Goal: Task Accomplishment & Management: Use online tool/utility

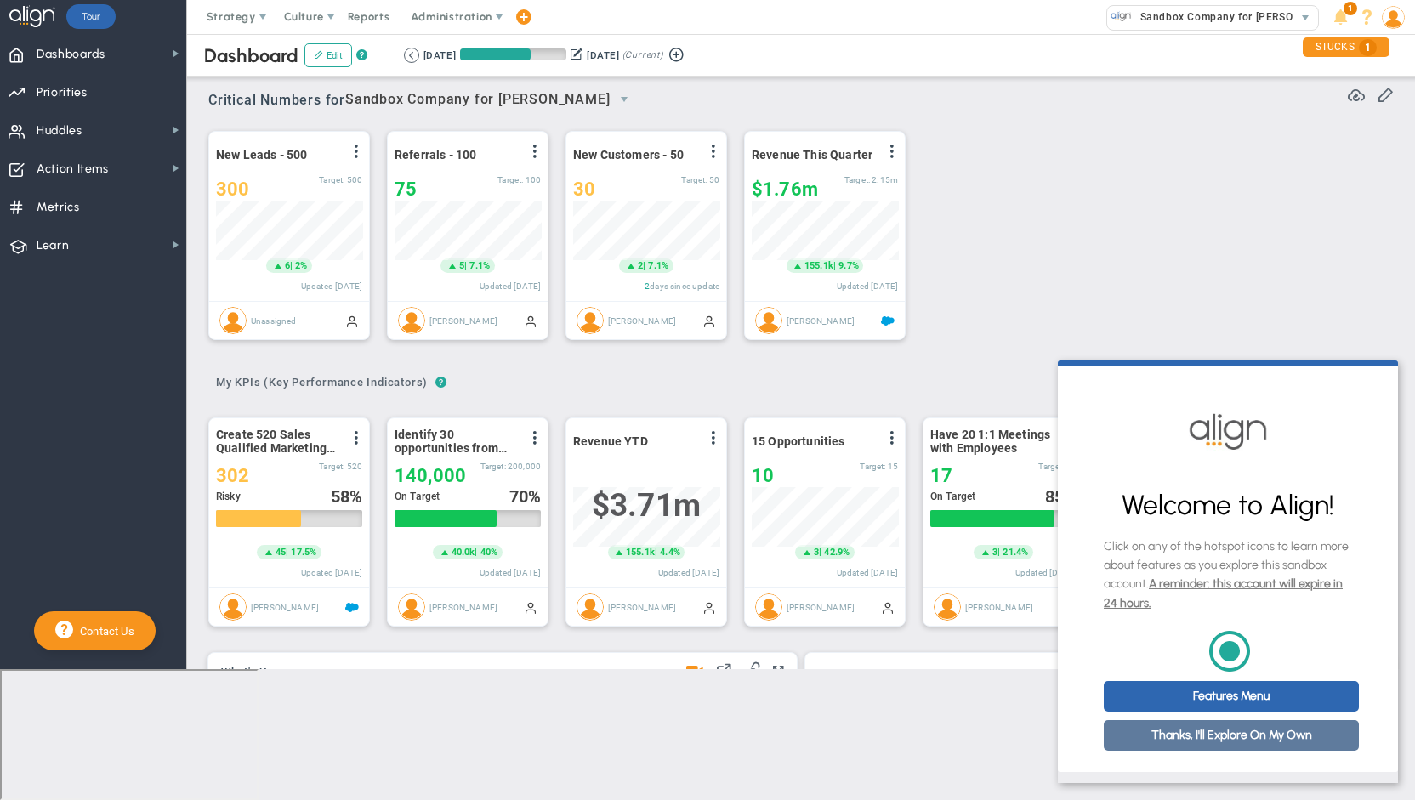
click at [1298, 750] on link "Thanks, I'll Explore On My Own" at bounding box center [1231, 735] width 255 height 31
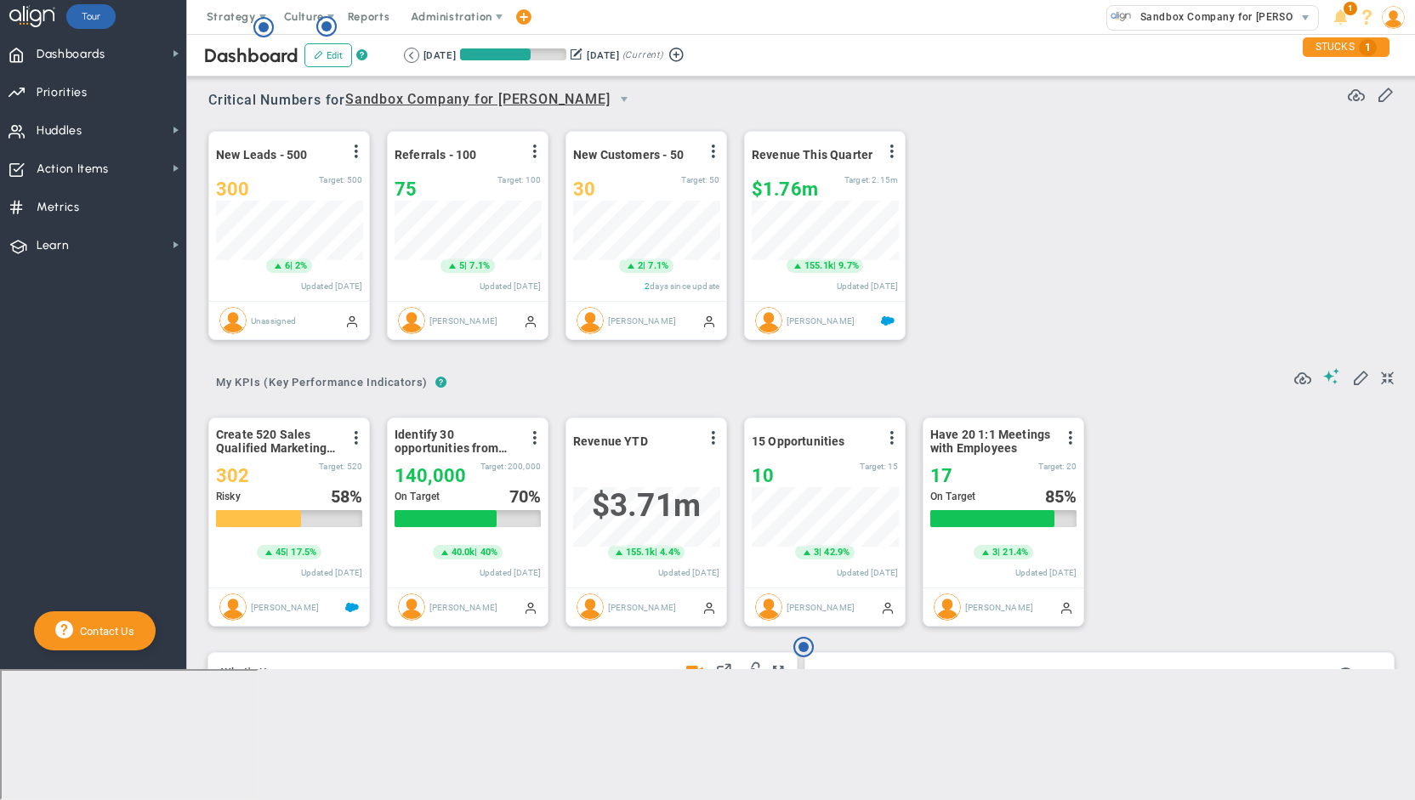
click at [1395, 18] on img at bounding box center [1393, 17] width 23 height 23
click at [1378, 57] on span "Profile" at bounding box center [1331, 51] width 138 height 34
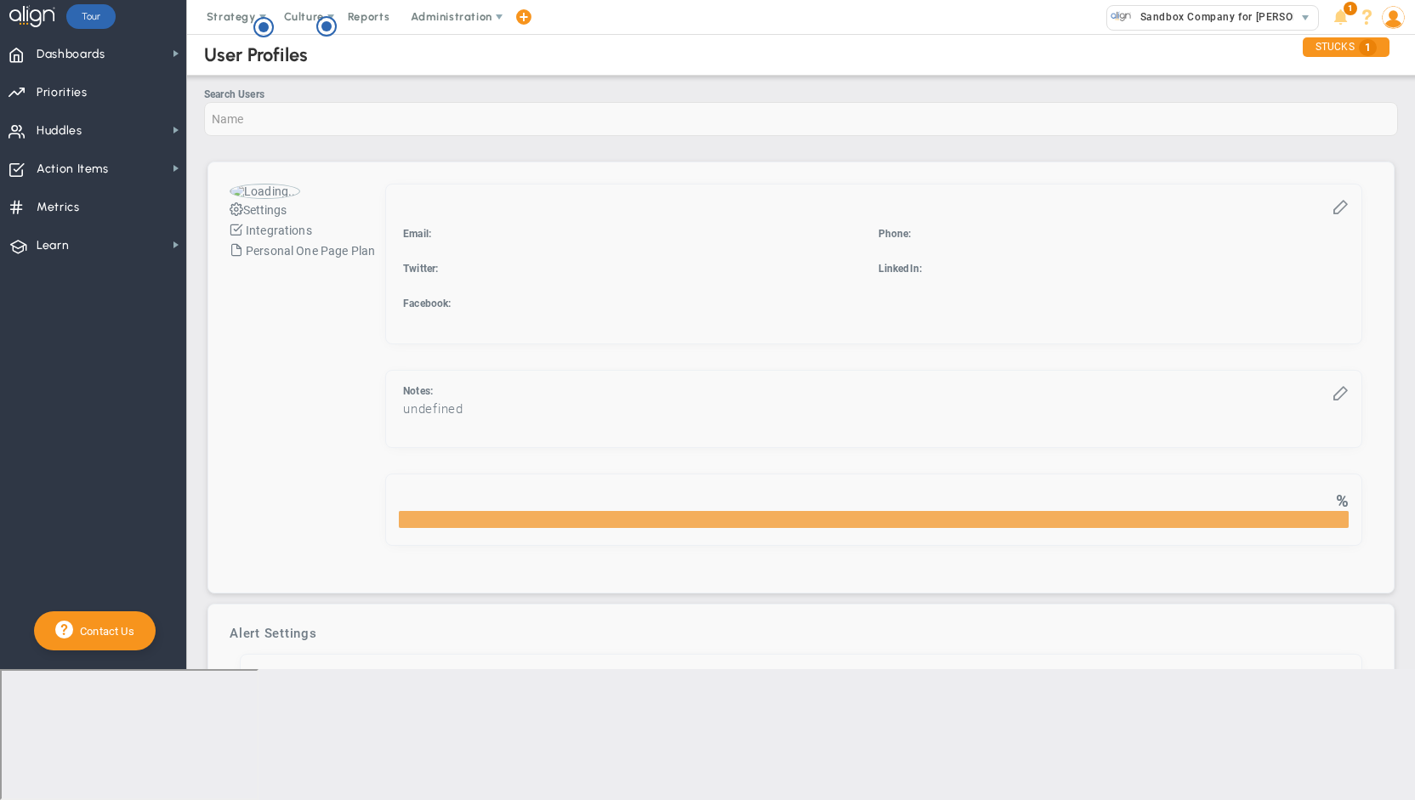
checkbox input "true"
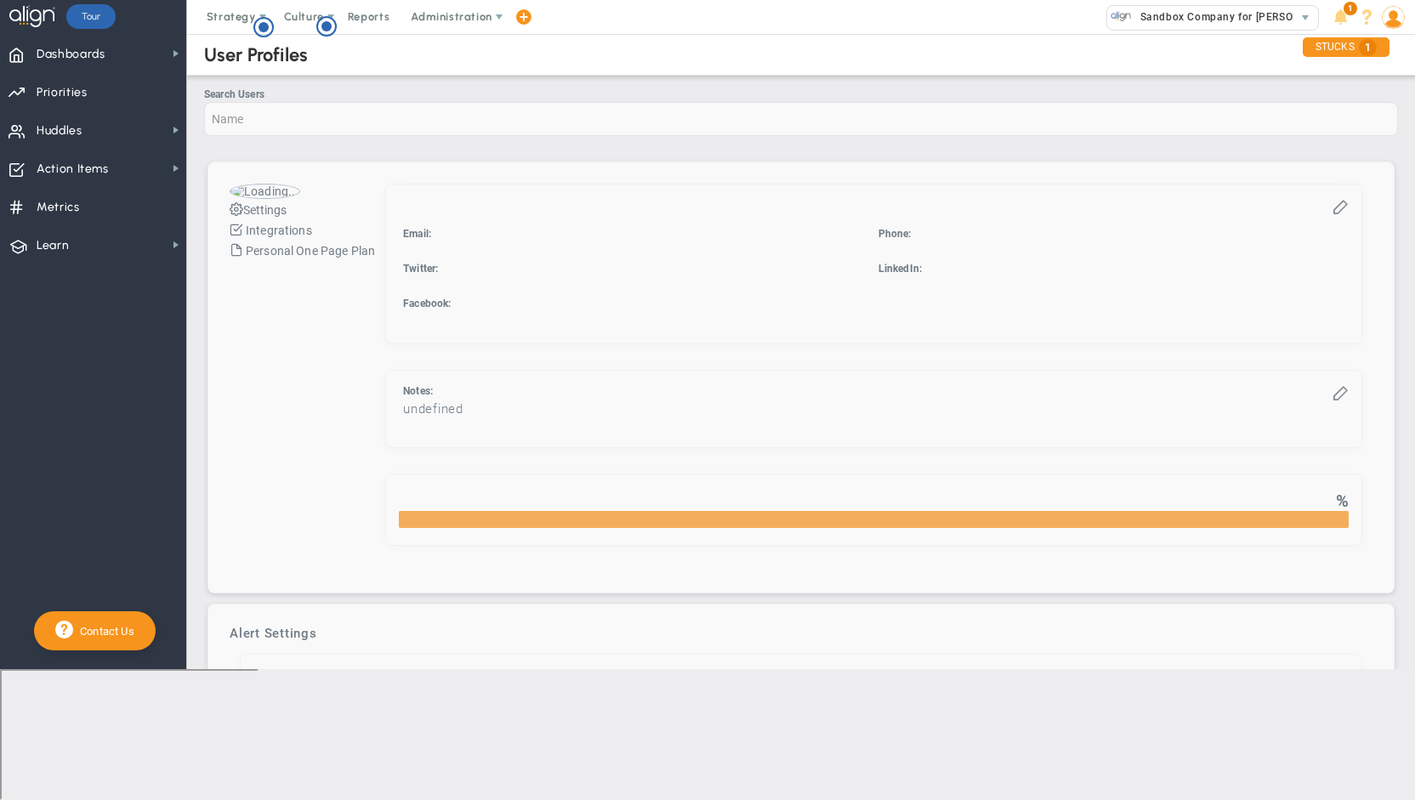
checkbox input "true"
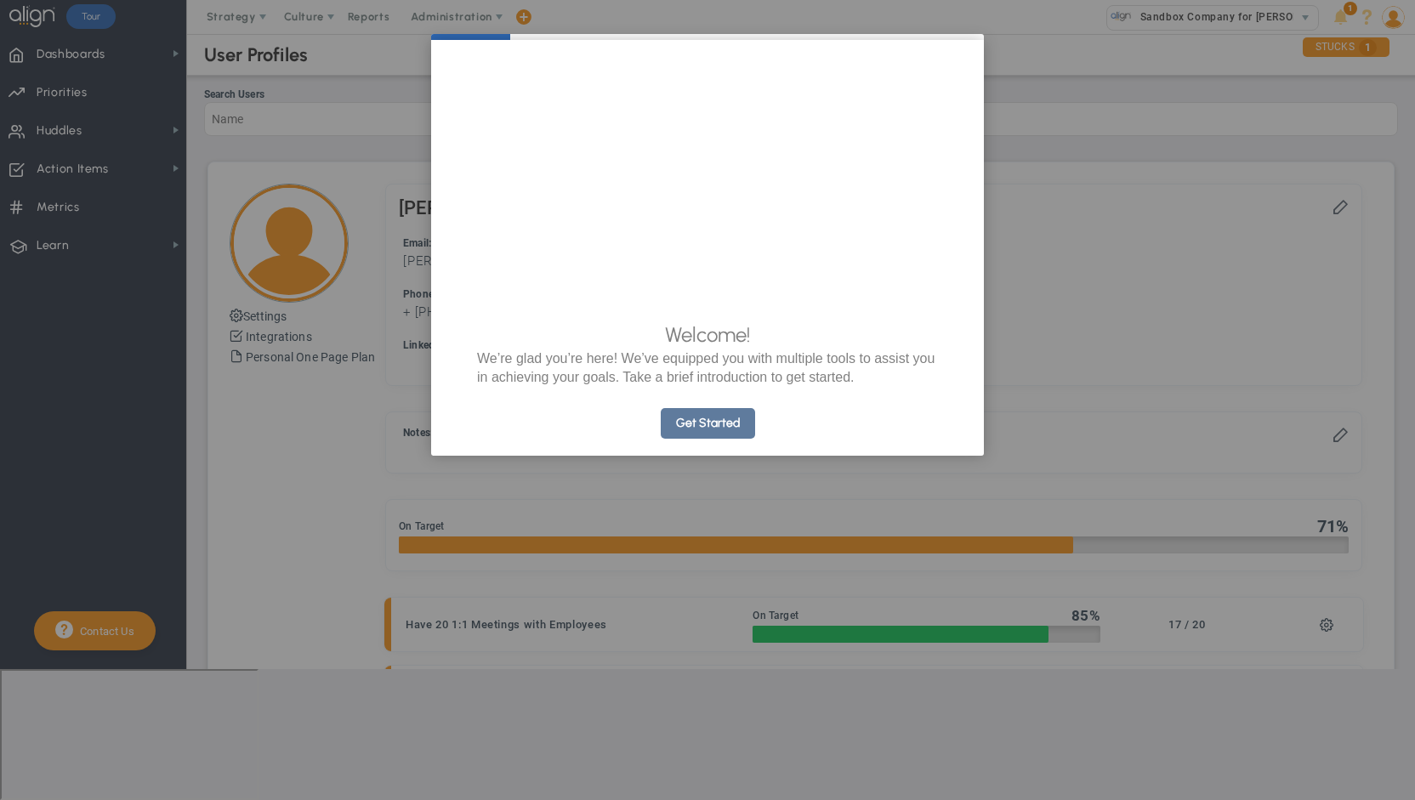
click at [718, 439] on link "Get Started" at bounding box center [708, 423] width 94 height 31
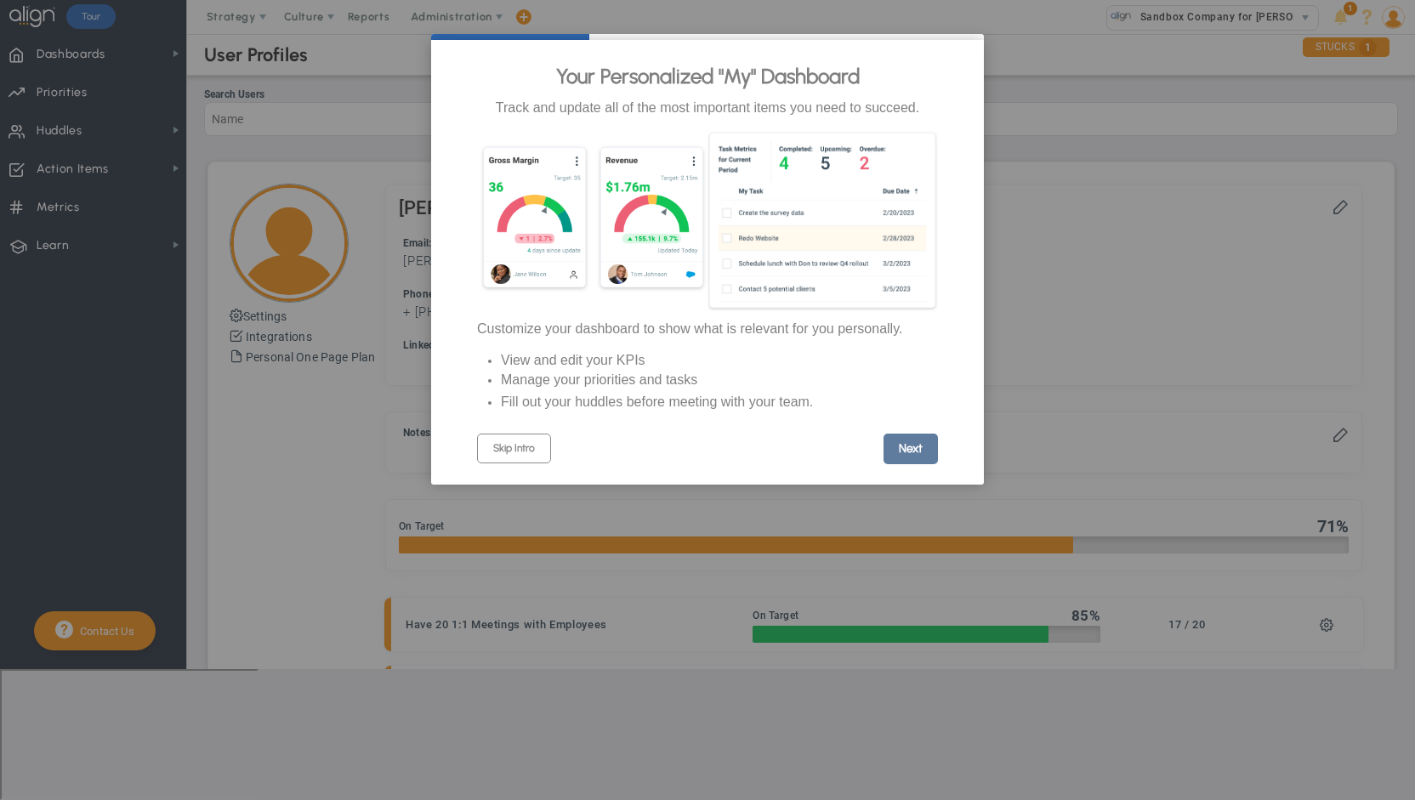
click at [917, 457] on link "Next" at bounding box center [910, 449] width 54 height 31
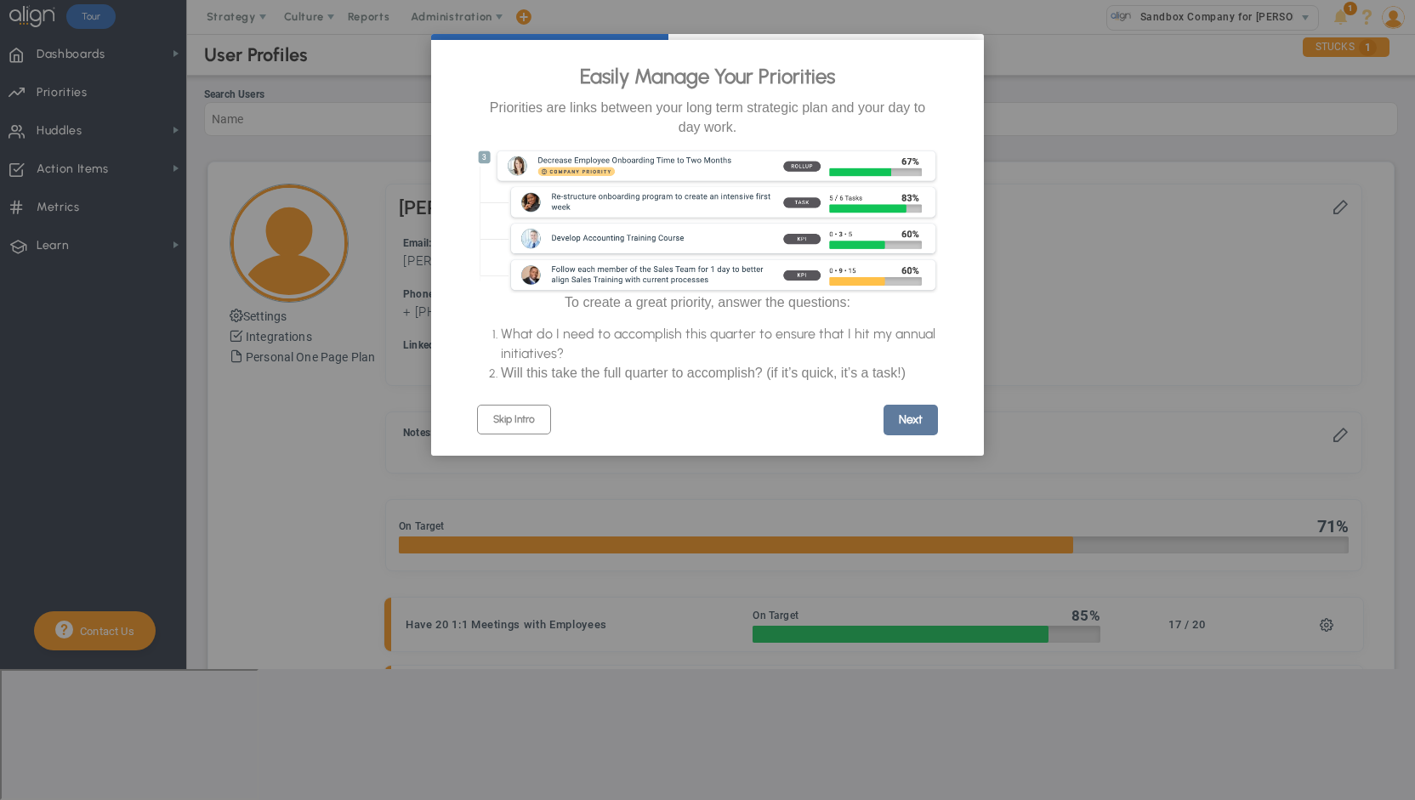
click at [918, 435] on link "Next" at bounding box center [910, 420] width 54 height 31
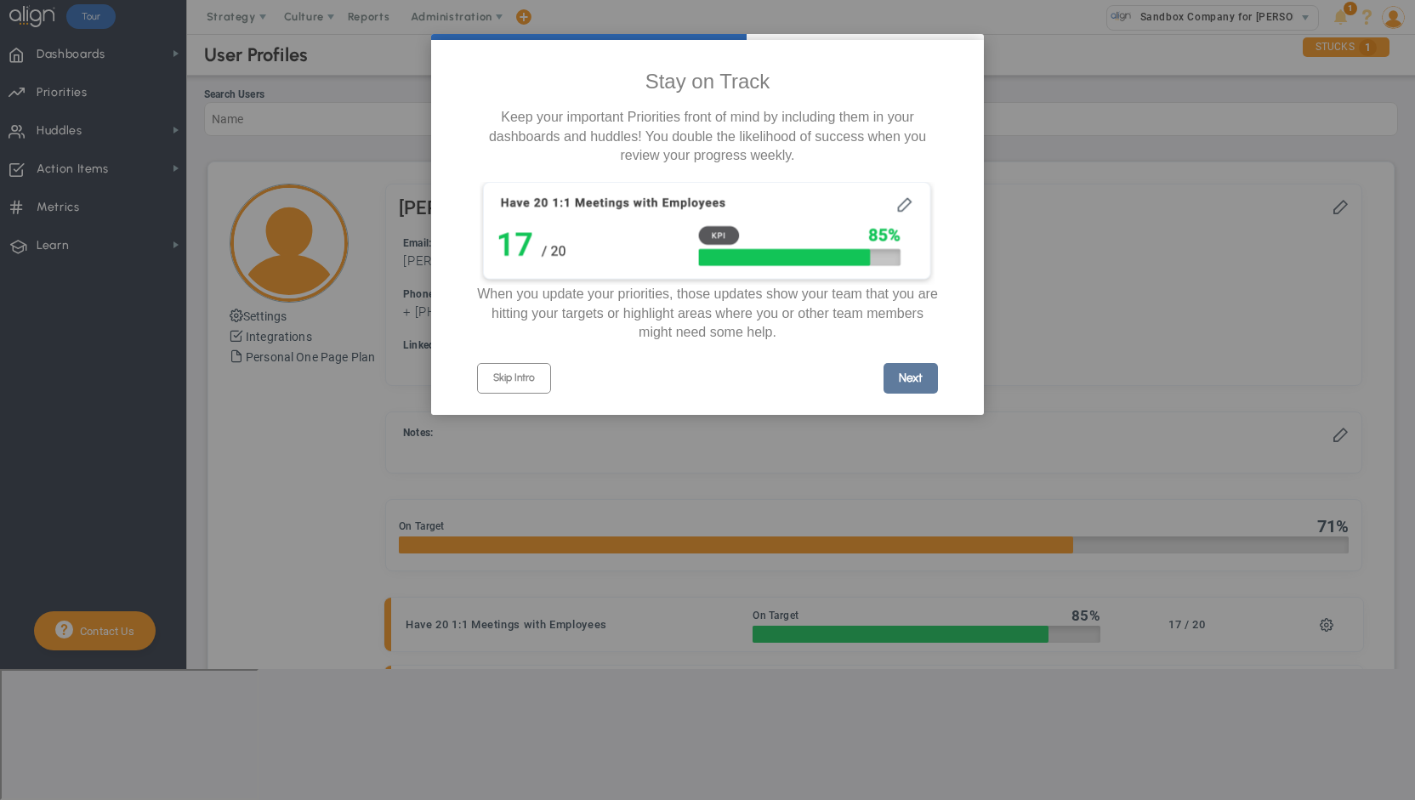
click at [928, 384] on link "Next" at bounding box center [910, 378] width 54 height 31
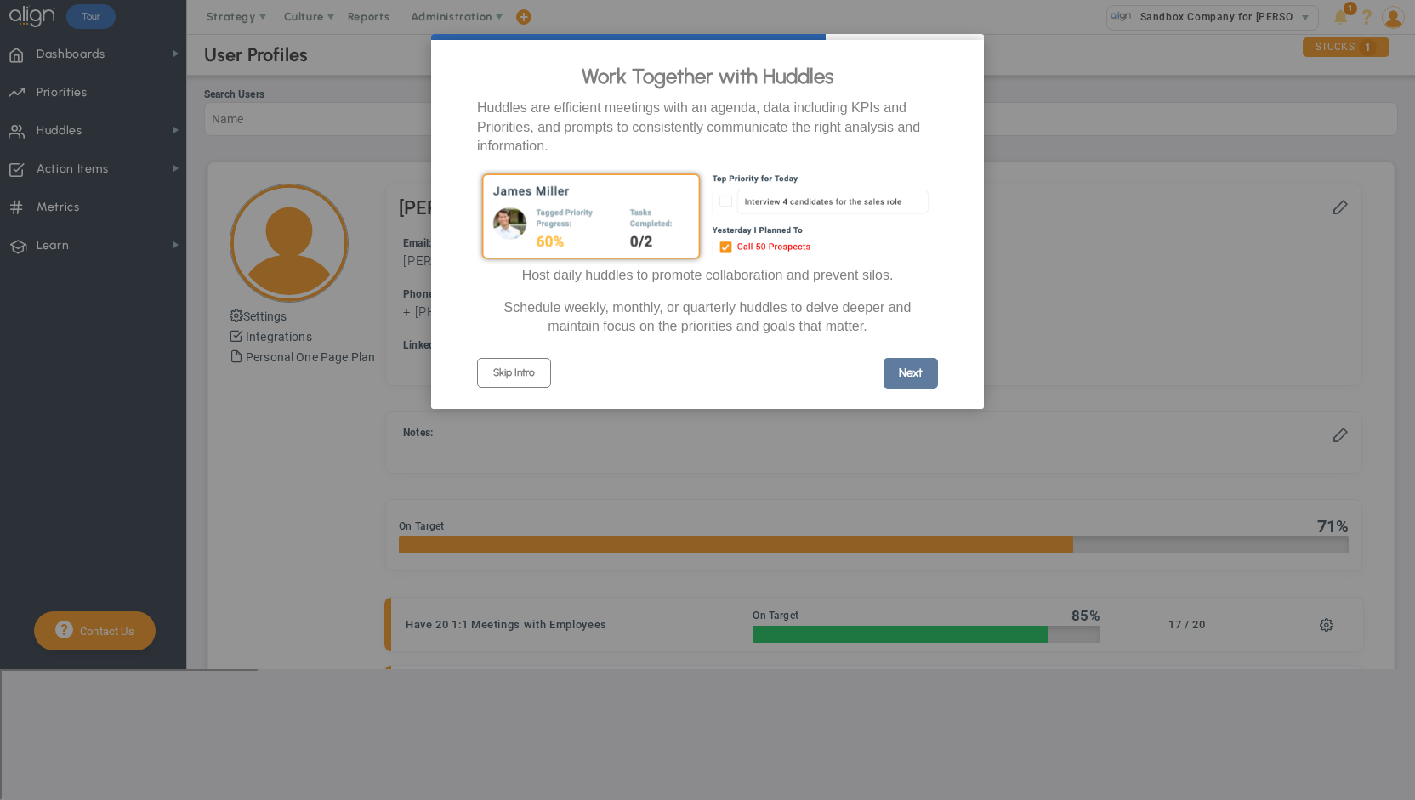
click at [911, 381] on link "Next" at bounding box center [910, 373] width 54 height 31
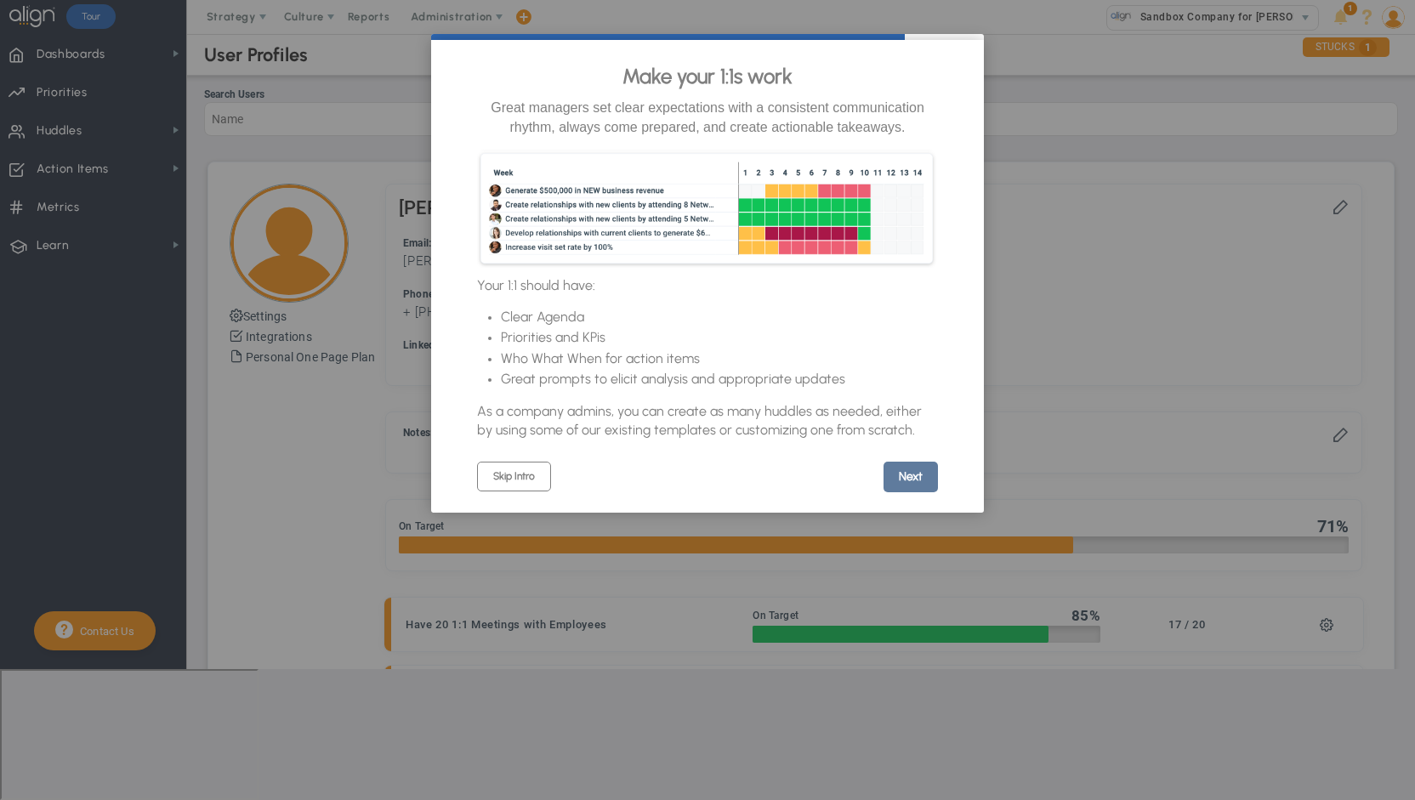
click at [903, 490] on link "Next" at bounding box center [910, 477] width 54 height 31
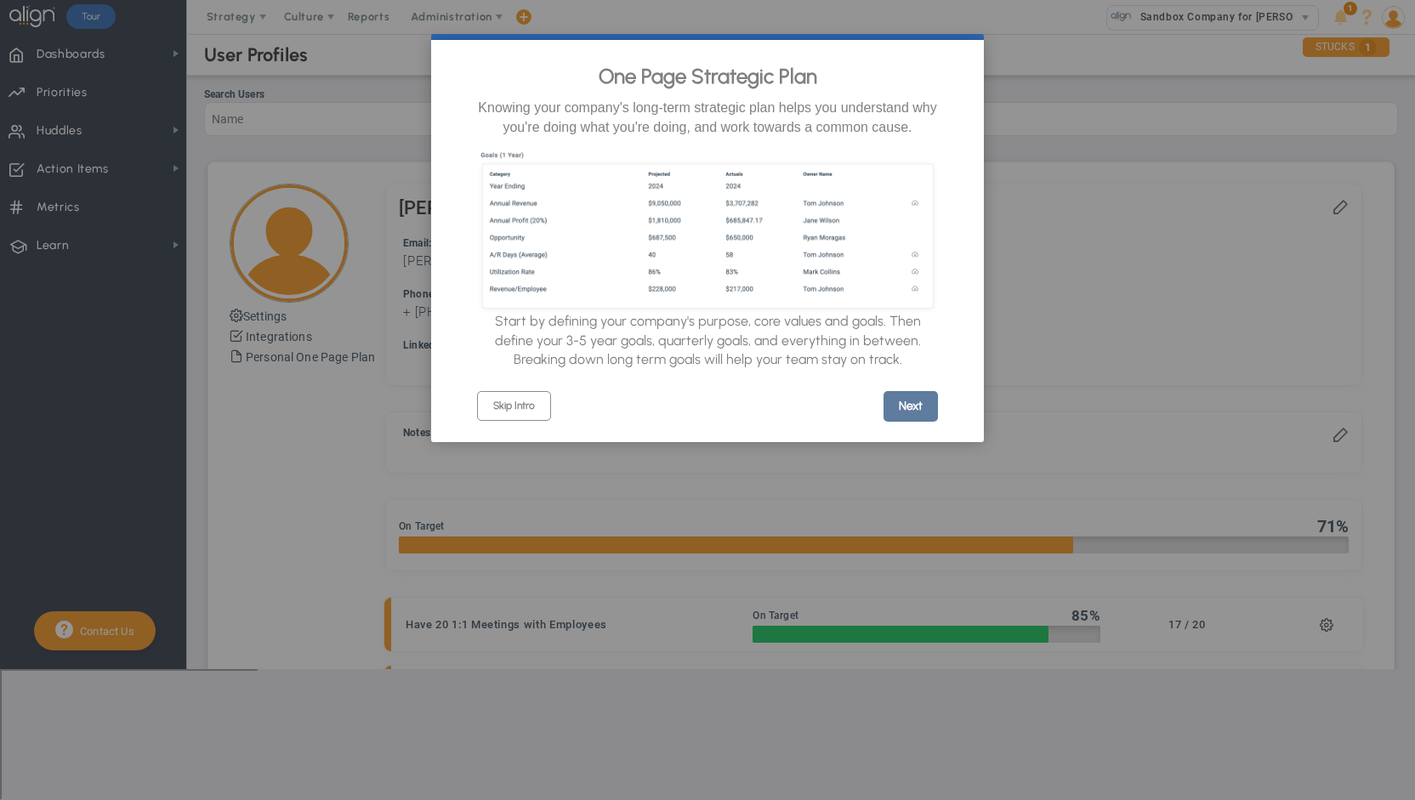
click at [918, 416] on link "Next" at bounding box center [910, 406] width 54 height 31
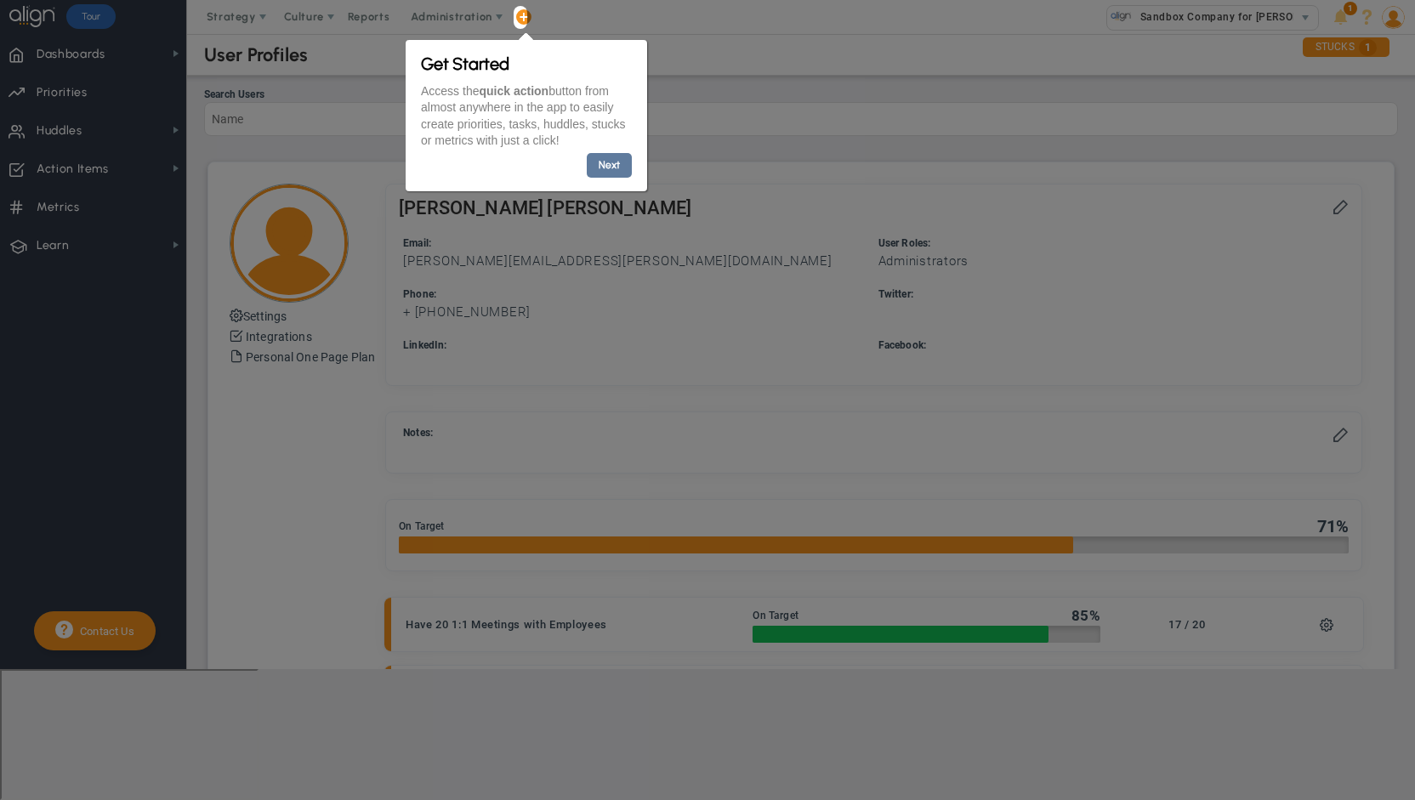
click at [616, 158] on link "Next" at bounding box center [609, 165] width 45 height 25
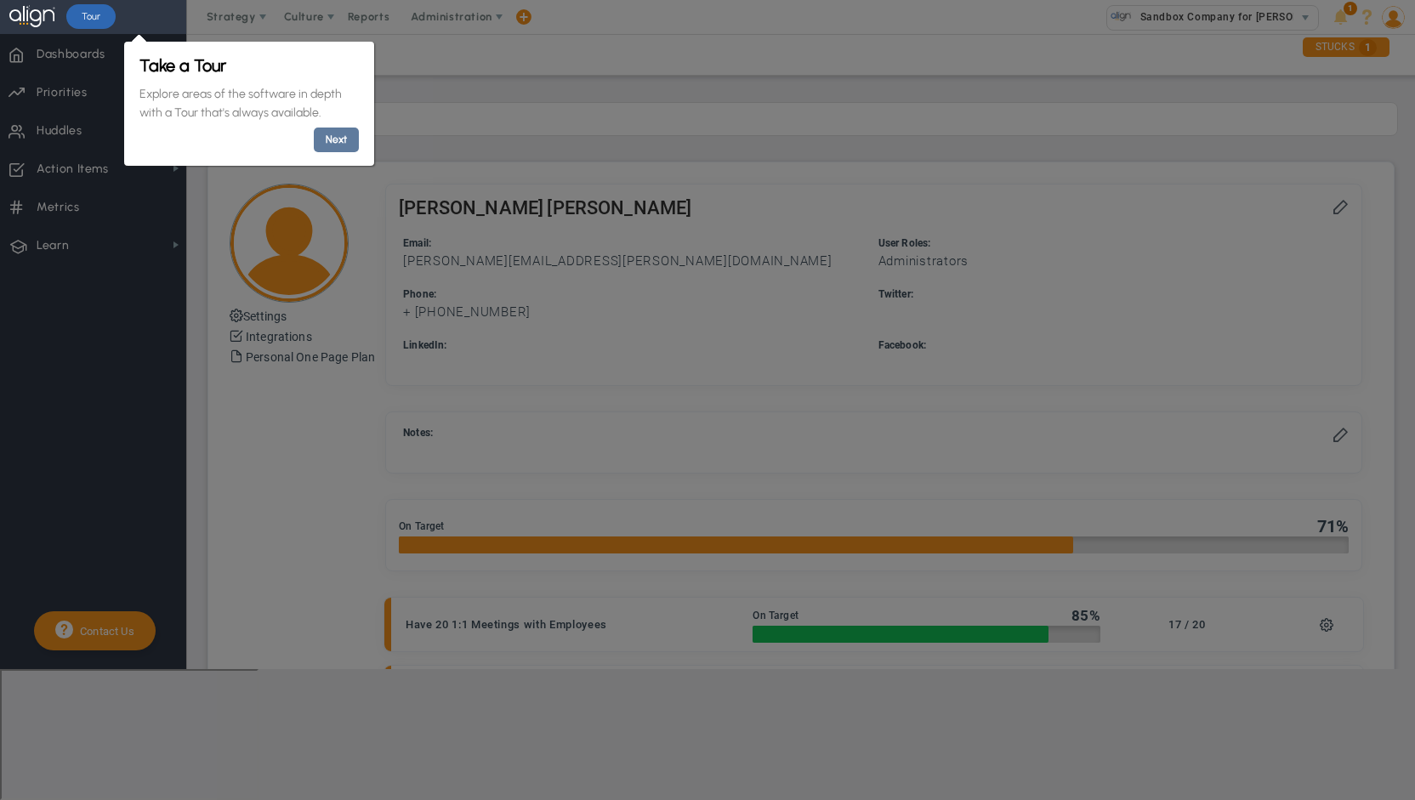
click at [332, 139] on link "Next" at bounding box center [335, 140] width 45 height 25
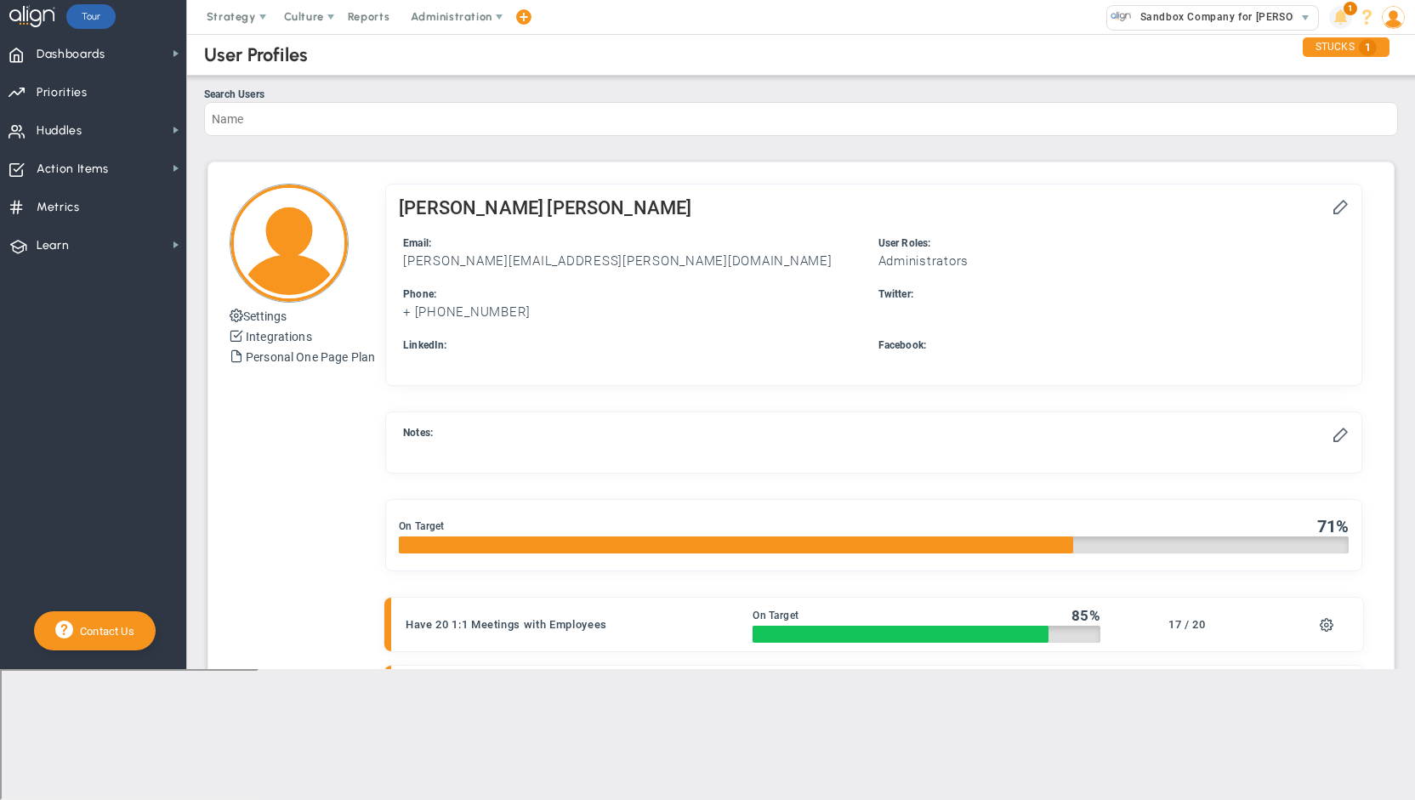
click at [1348, 14] on span "1" at bounding box center [1350, 9] width 14 height 14
click at [1337, 14] on span at bounding box center [1340, 17] width 23 height 23
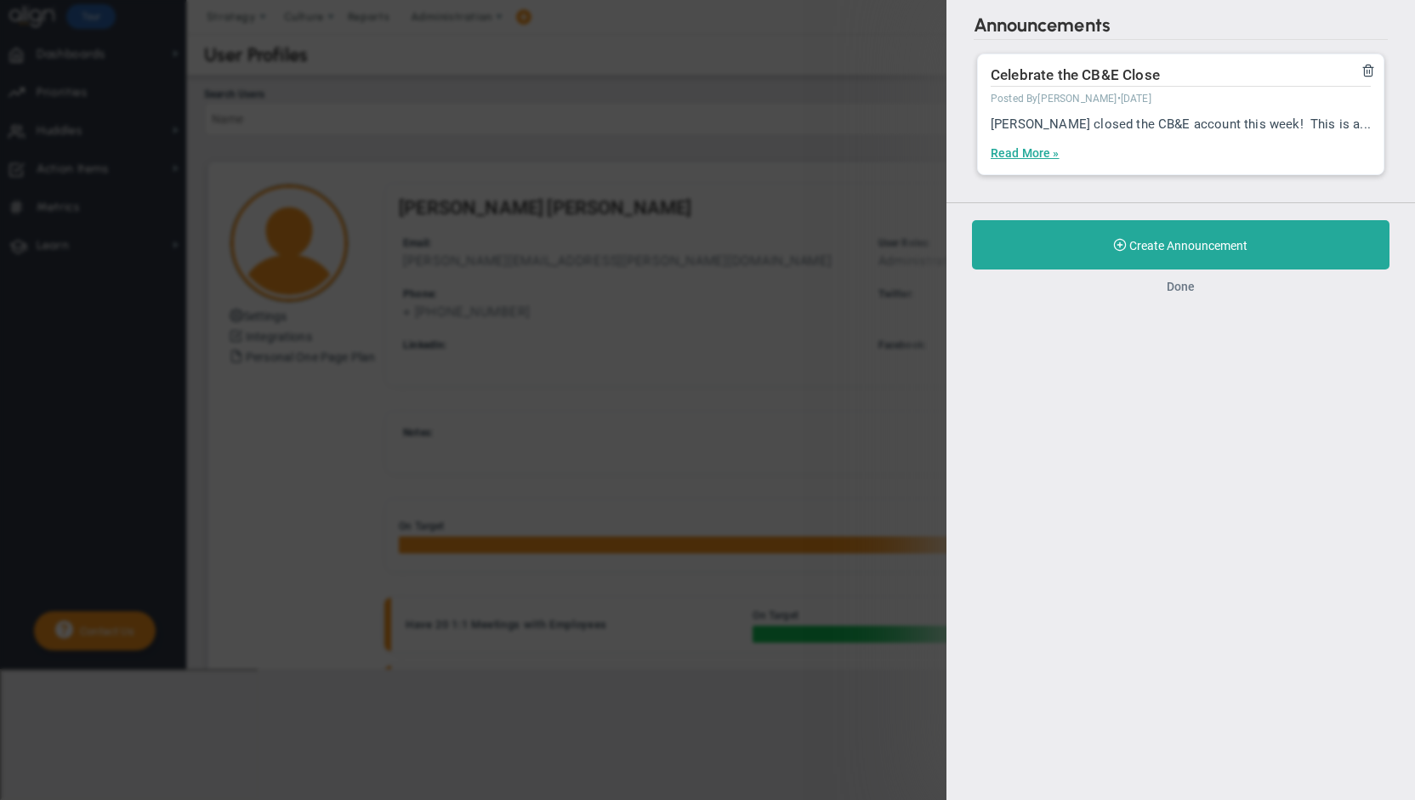
click at [1185, 288] on button "Done" at bounding box center [1180, 287] width 28 height 14
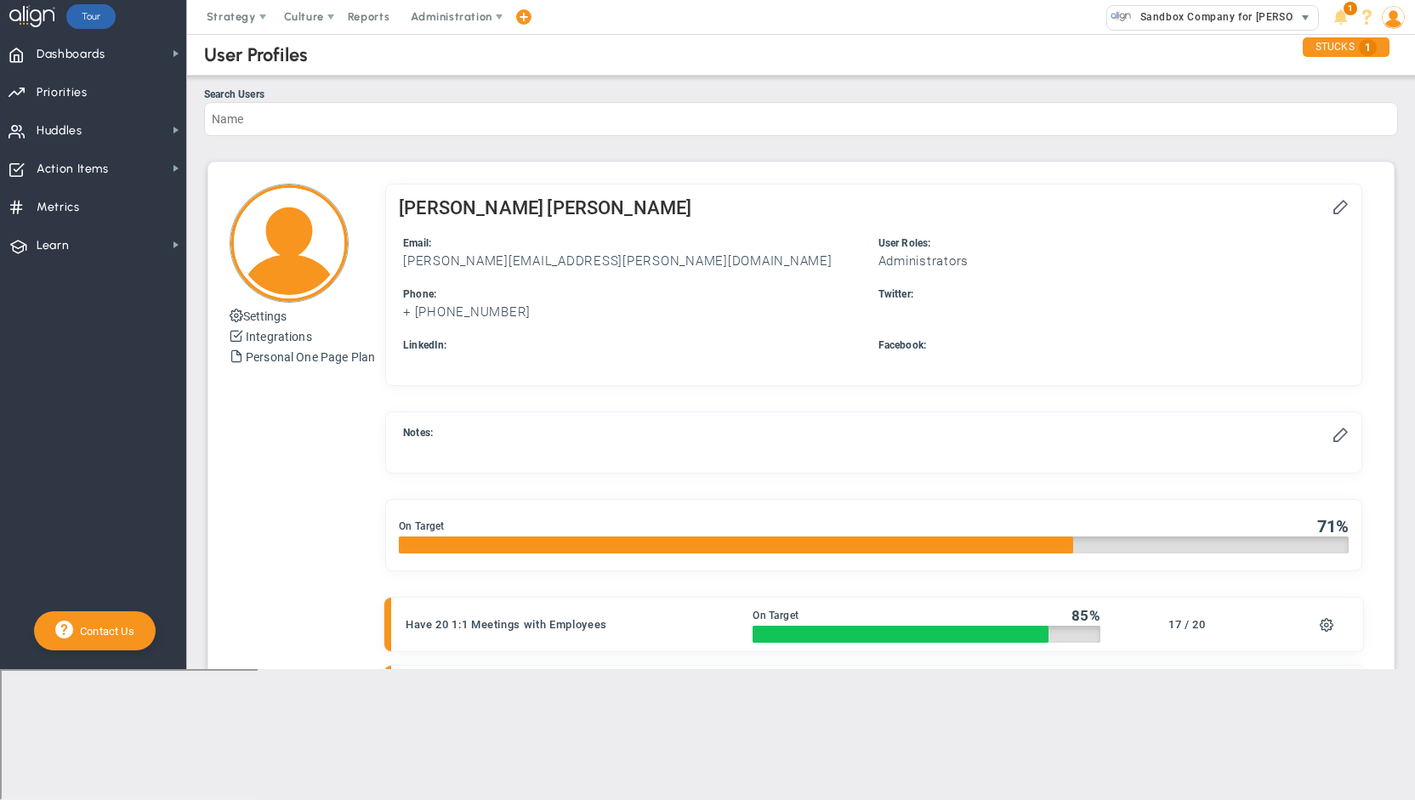
click at [1236, 20] on span "Sandbox Company for [PERSON_NAME]" at bounding box center [1236, 17] width 208 height 22
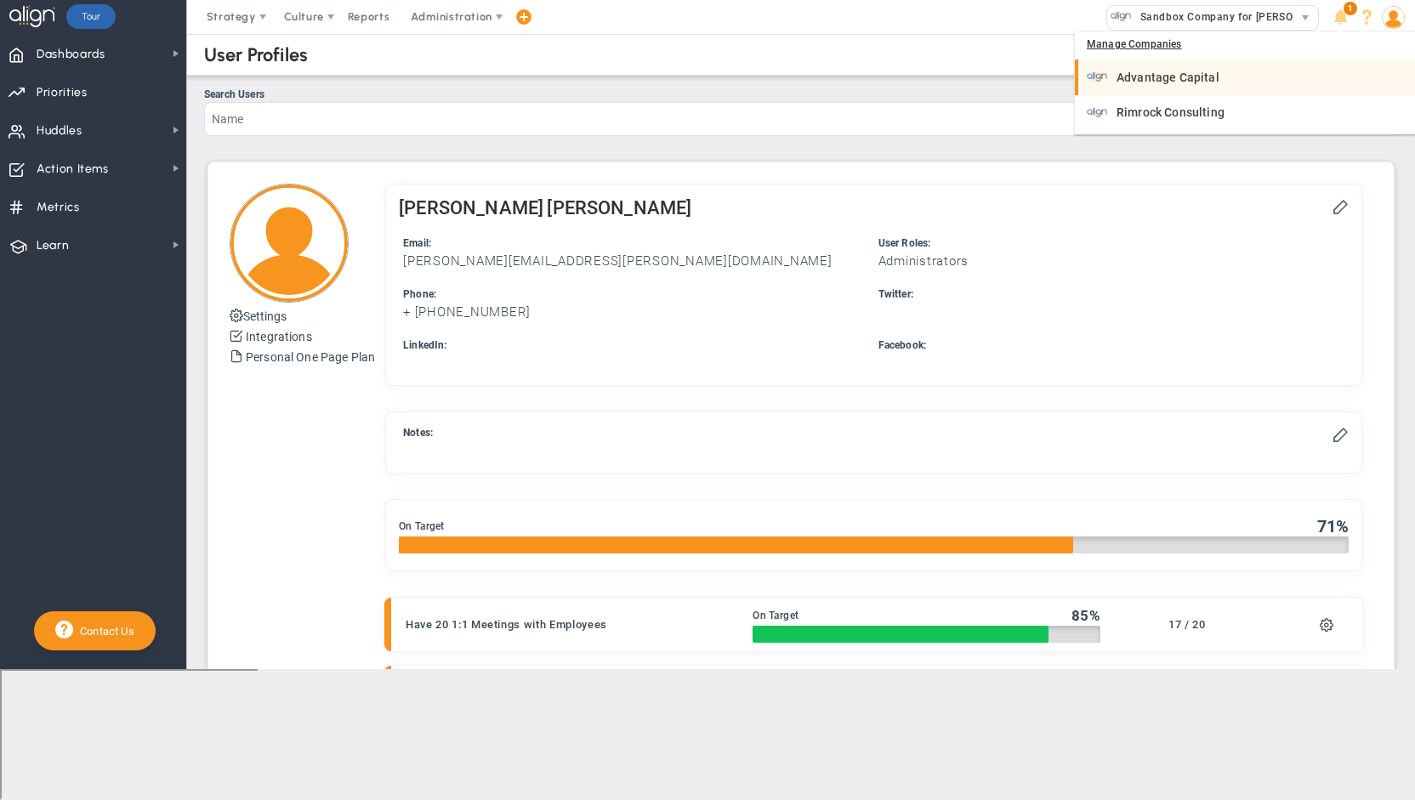
click at [1217, 77] on div "Advantage Capital" at bounding box center [1247, 76] width 320 height 21
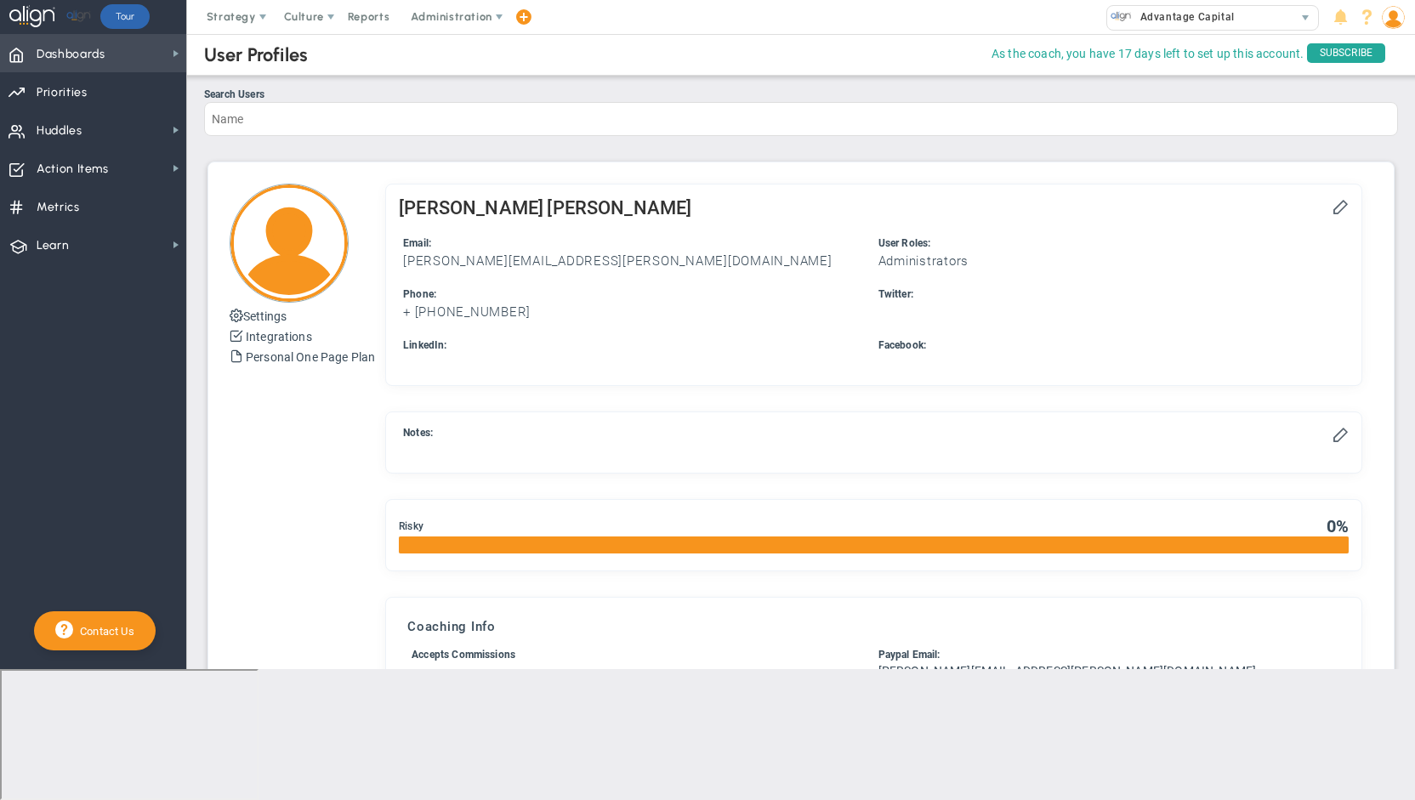
click at [78, 57] on span "Dashboards" at bounding box center [71, 55] width 69 height 36
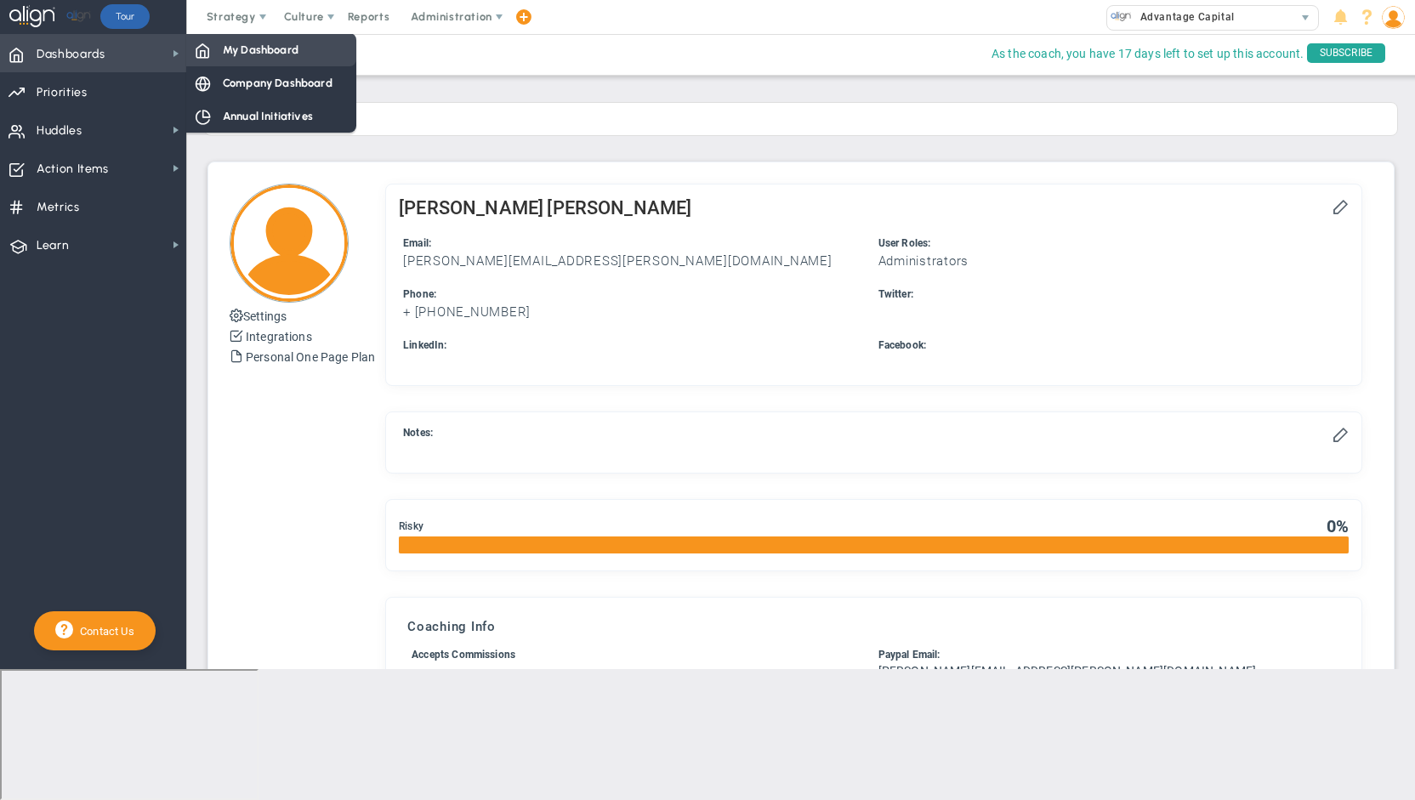
click at [218, 54] on div "My Dashboard" at bounding box center [271, 49] width 170 height 33
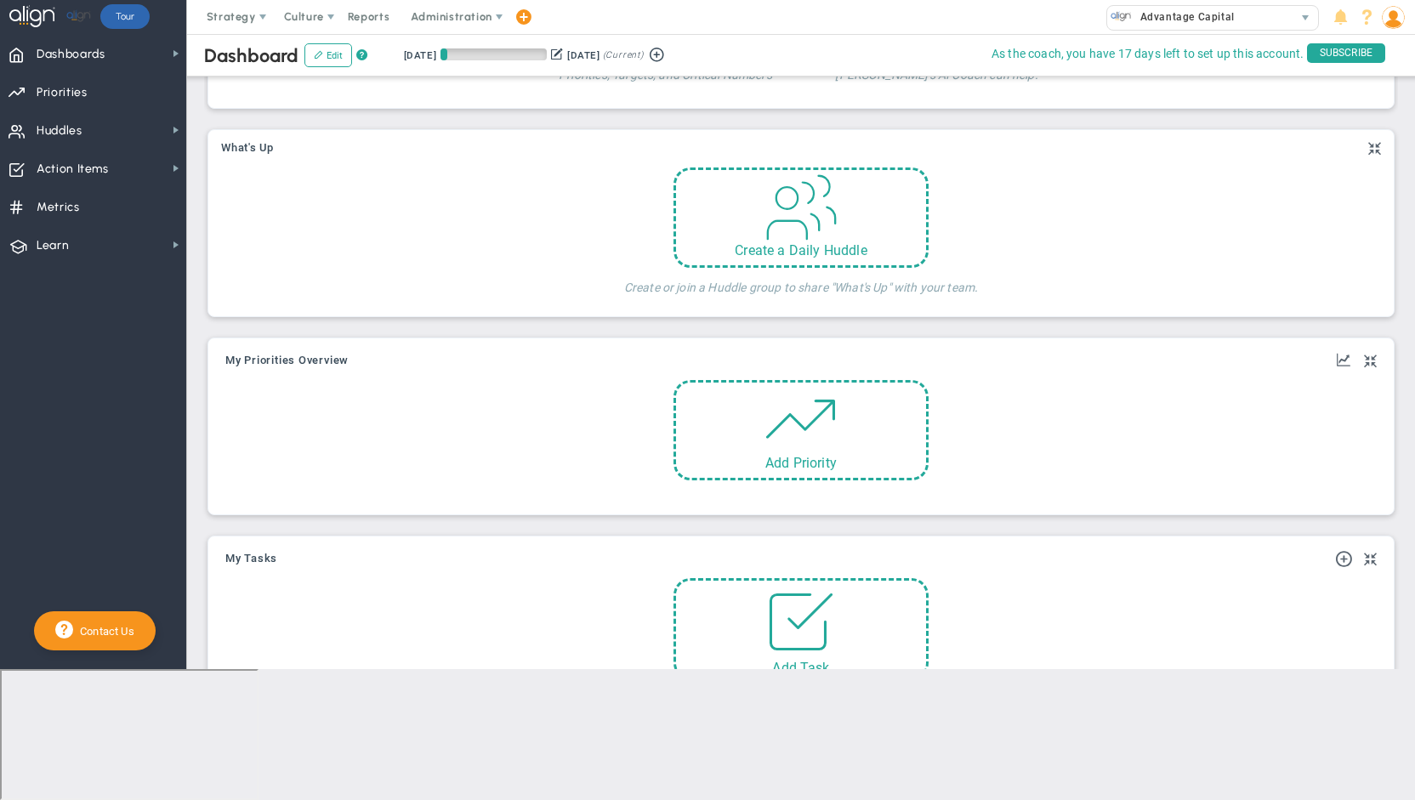
scroll to position [614, 0]
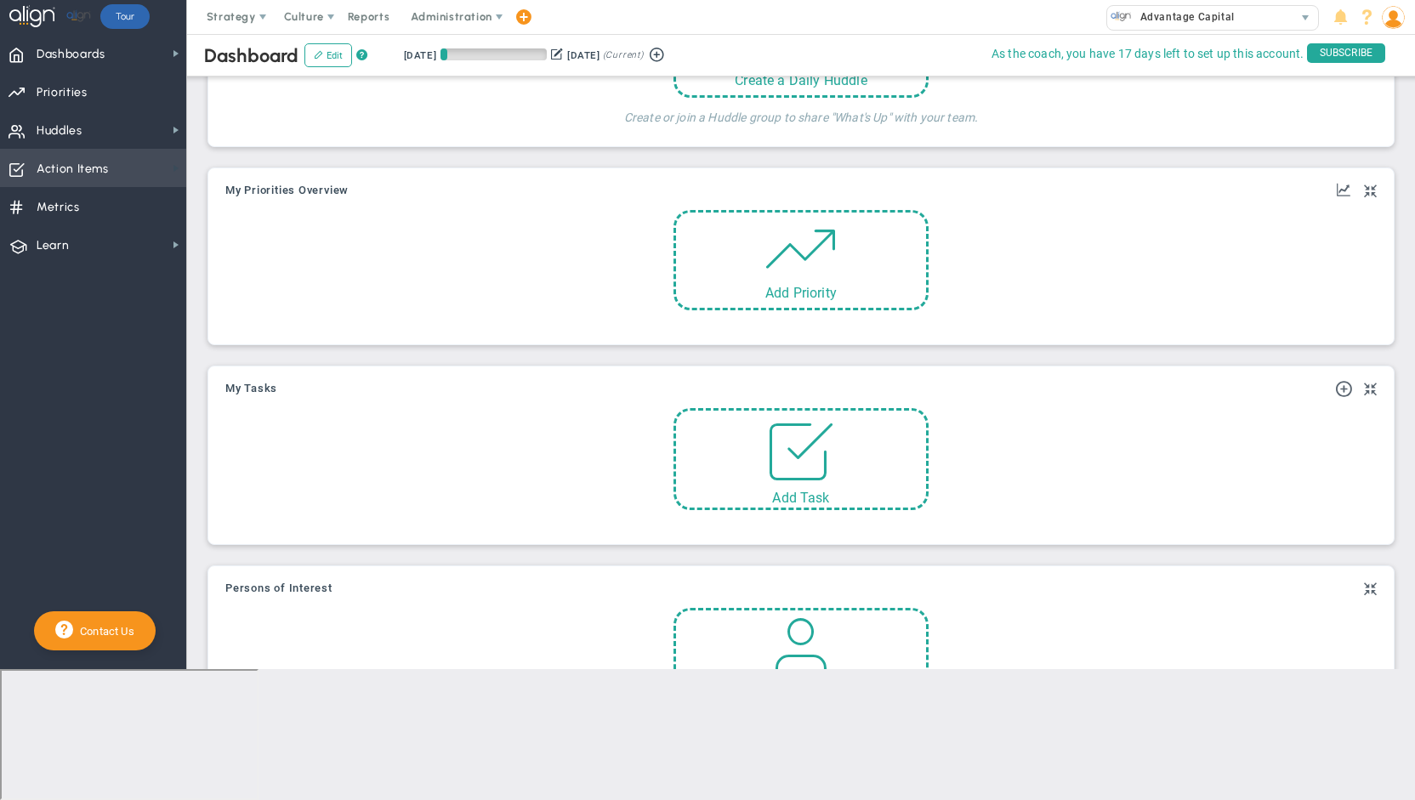
click at [180, 172] on span at bounding box center [176, 169] width 14 height 14
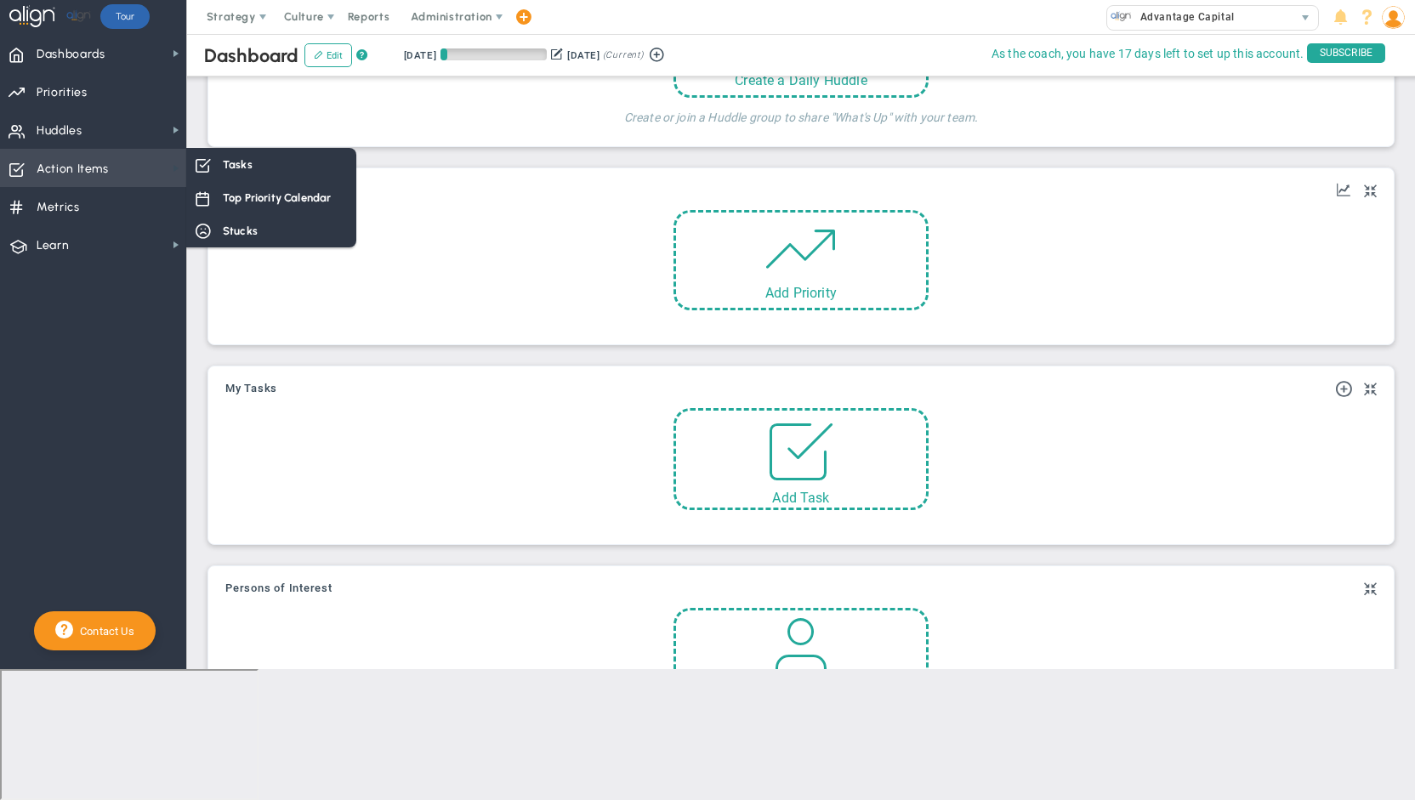
click at [180, 172] on span at bounding box center [176, 169] width 14 height 14
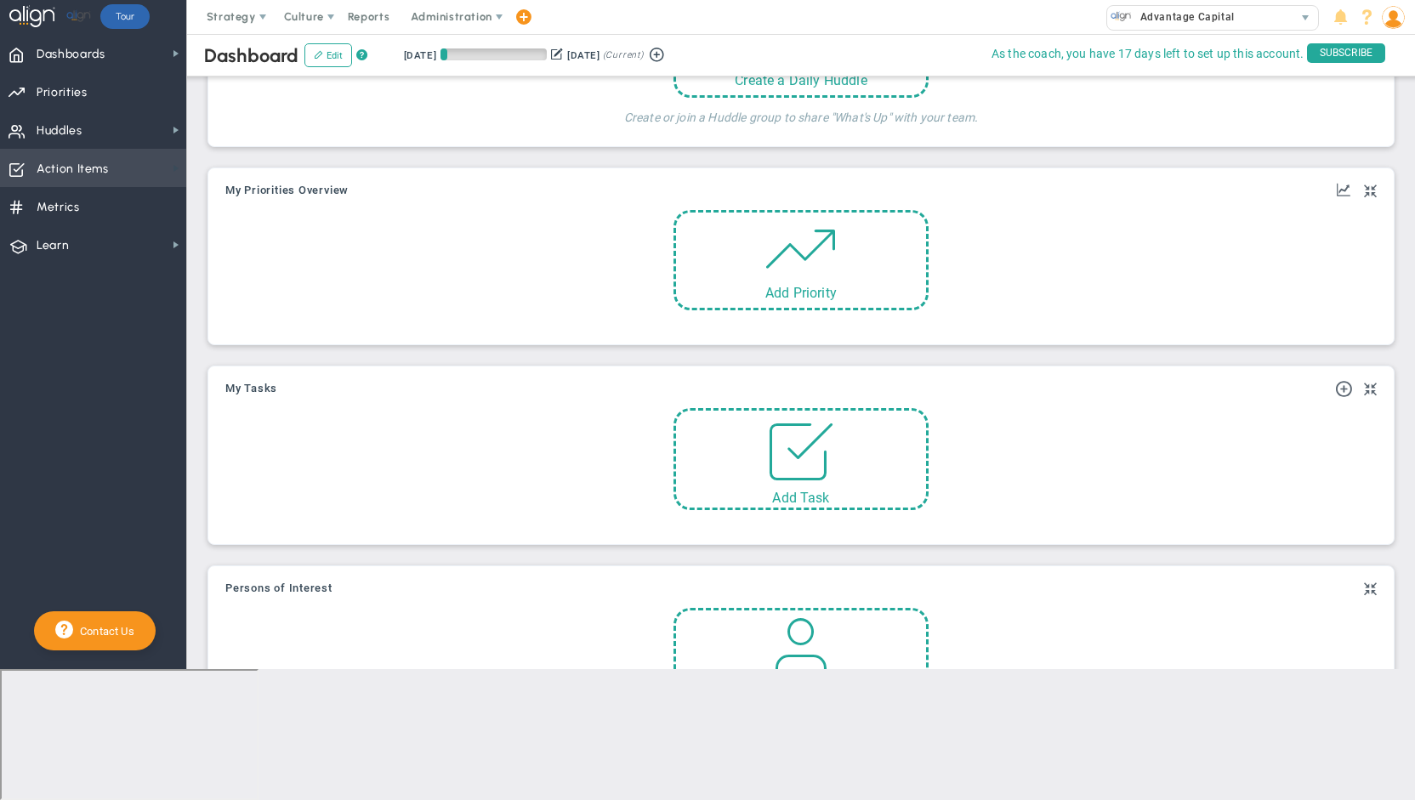
click at [180, 172] on span at bounding box center [176, 169] width 14 height 14
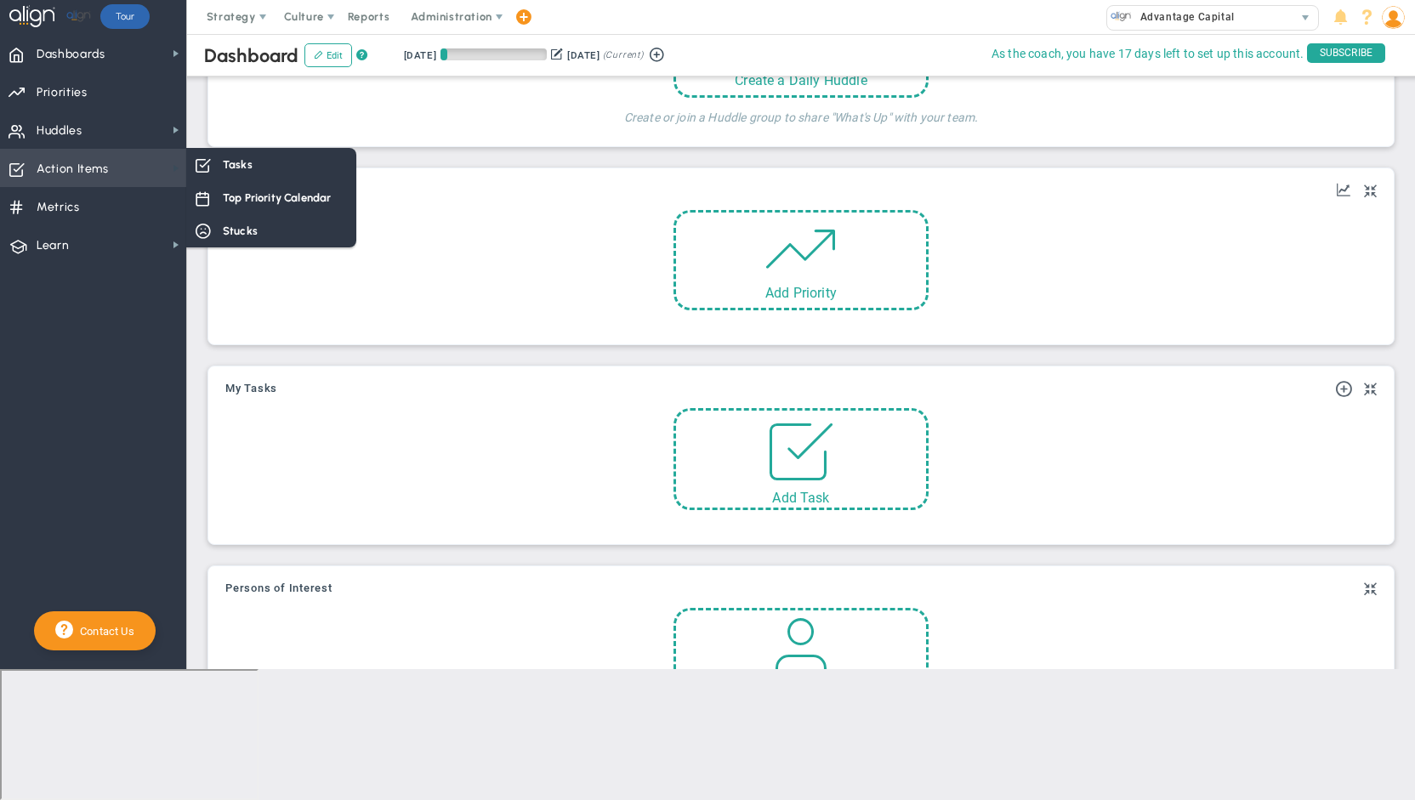
click at [180, 172] on span at bounding box center [176, 169] width 14 height 14
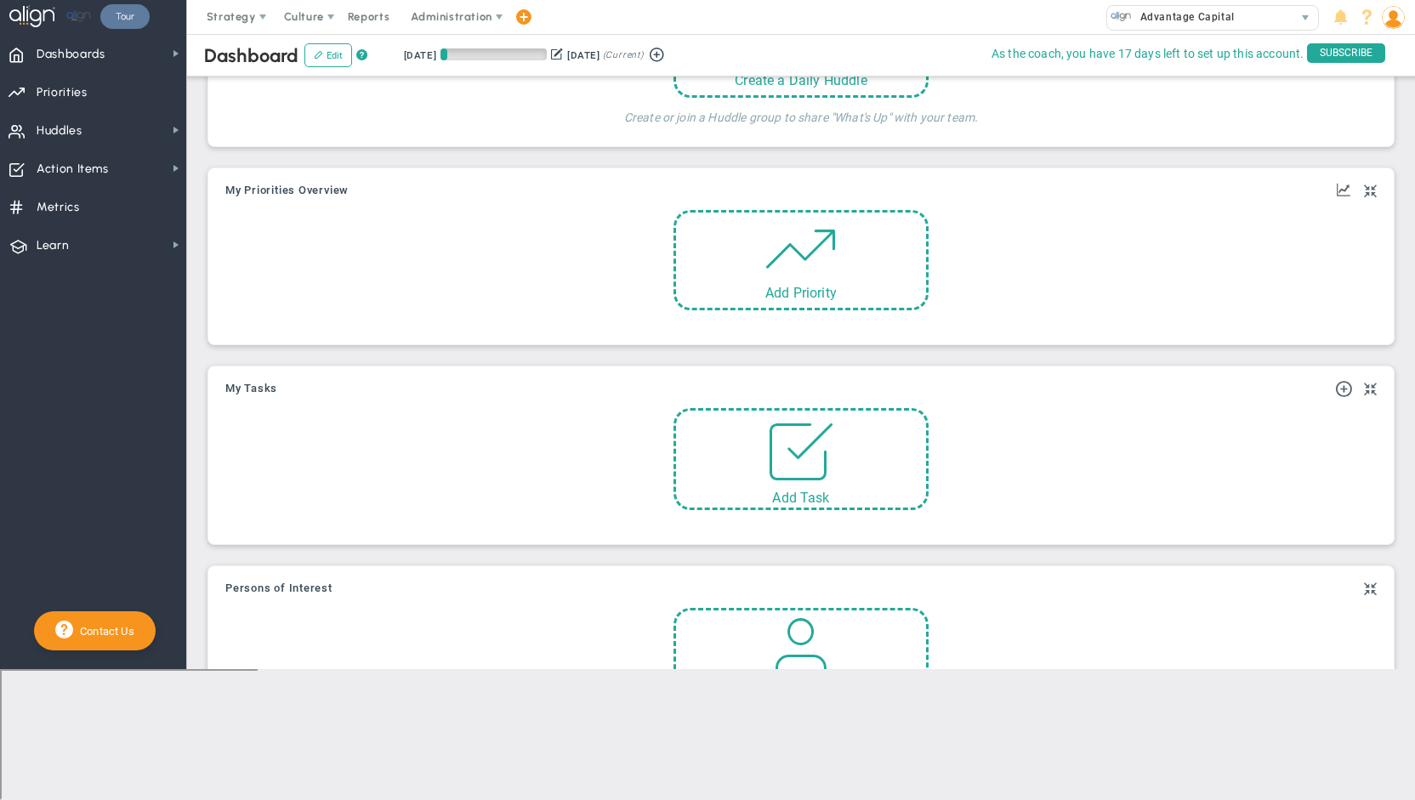
click at [119, 15] on link "Tour" at bounding box center [124, 16] width 49 height 25
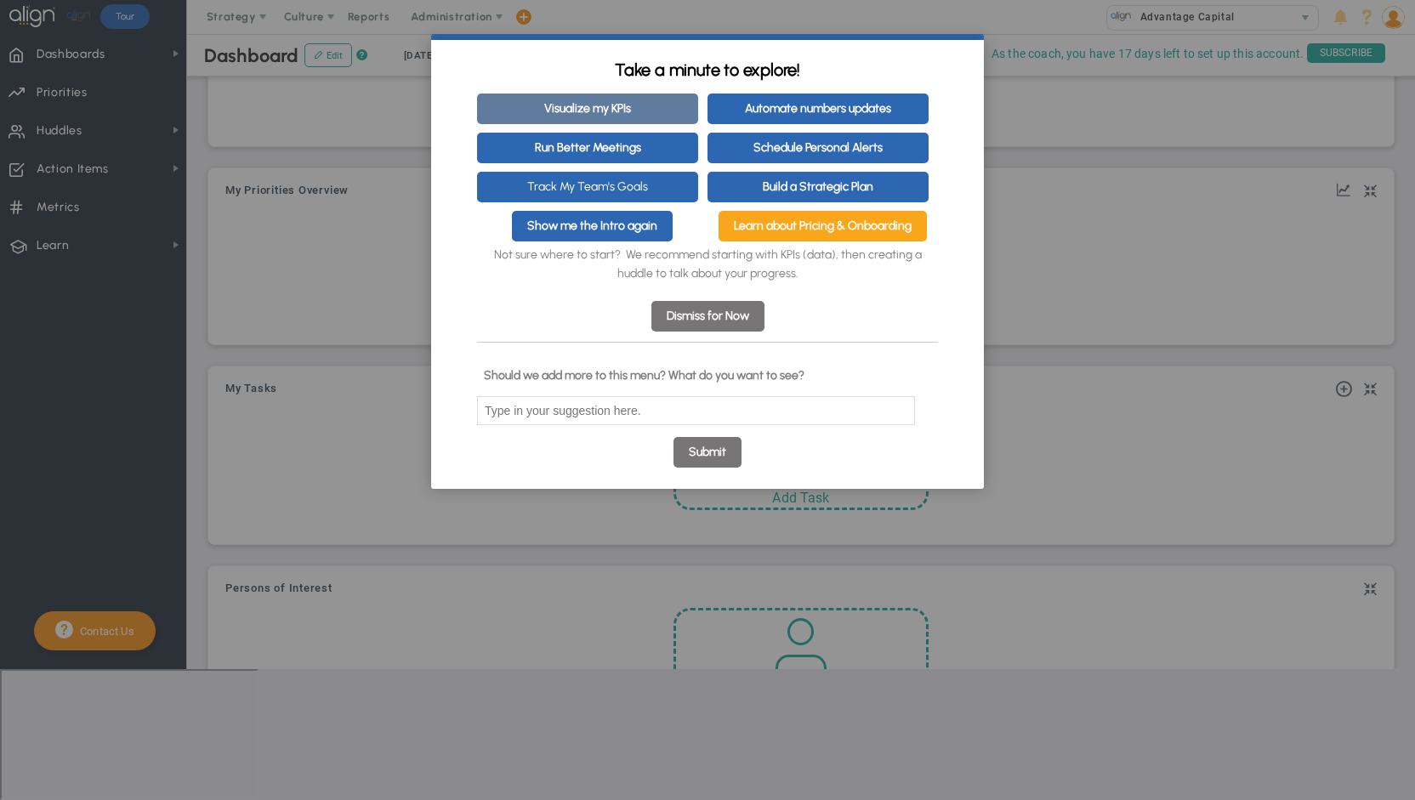
click at [602, 95] on link "Visualize my KPIs" at bounding box center [587, 109] width 221 height 31
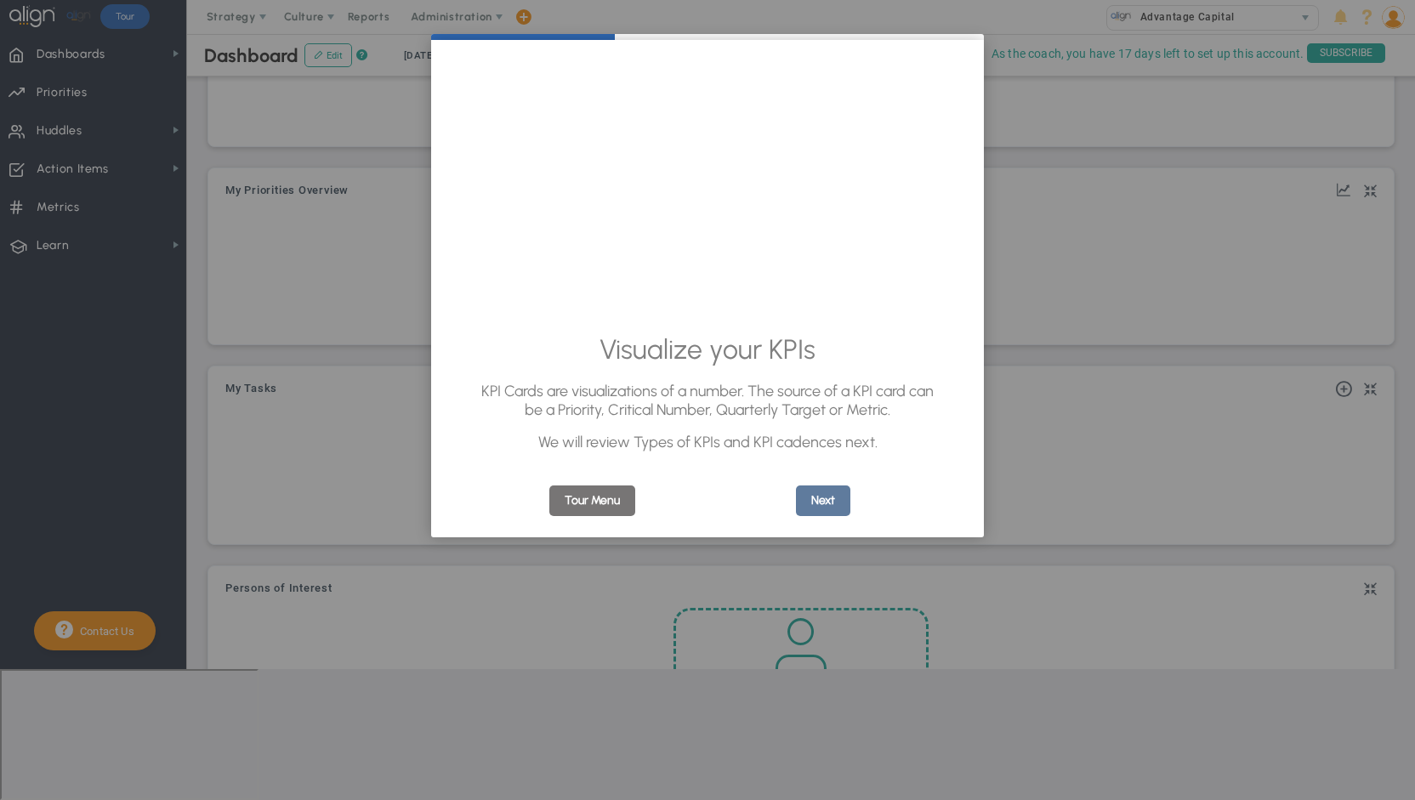
click at [822, 506] on link "Next" at bounding box center [823, 500] width 54 height 31
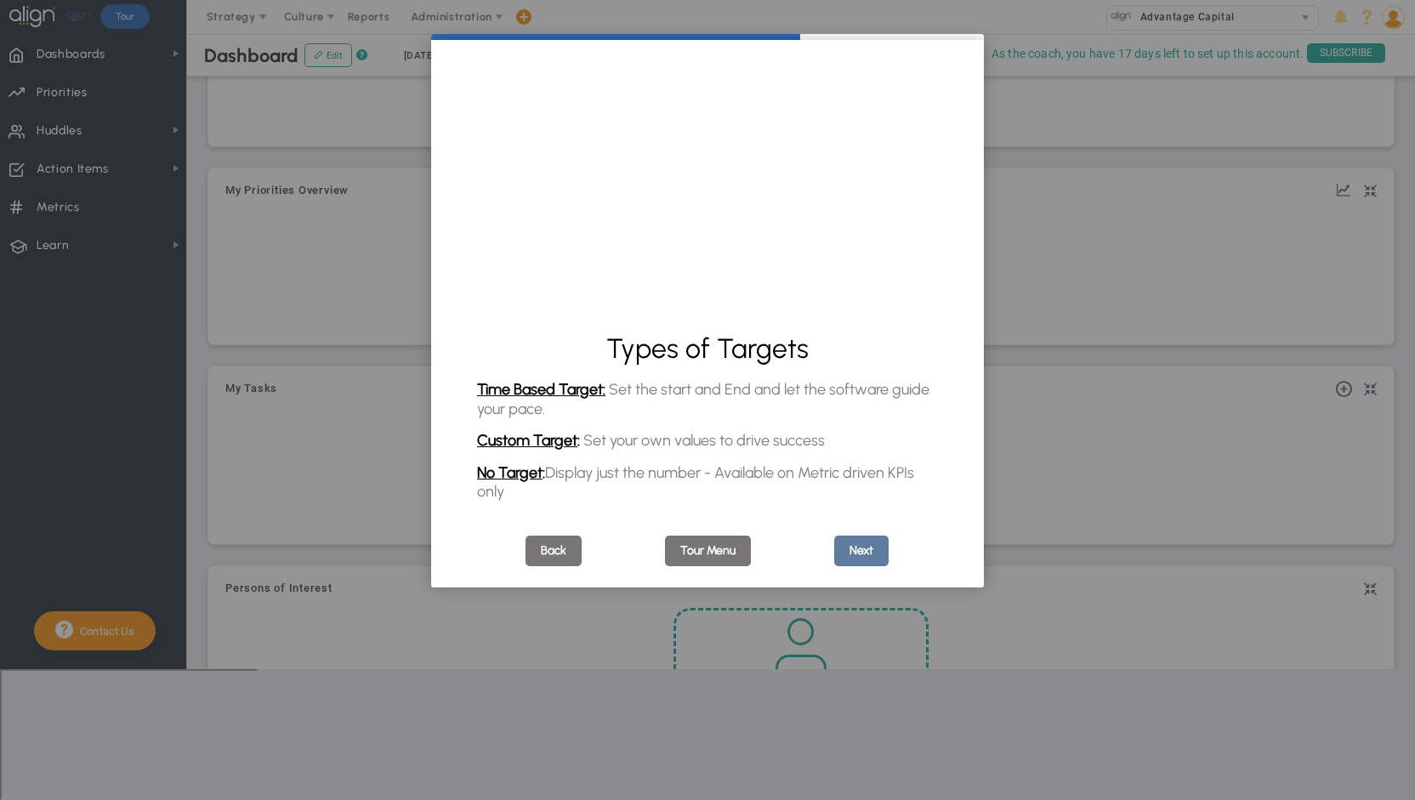
click at [857, 555] on link "Next" at bounding box center [861, 551] width 54 height 31
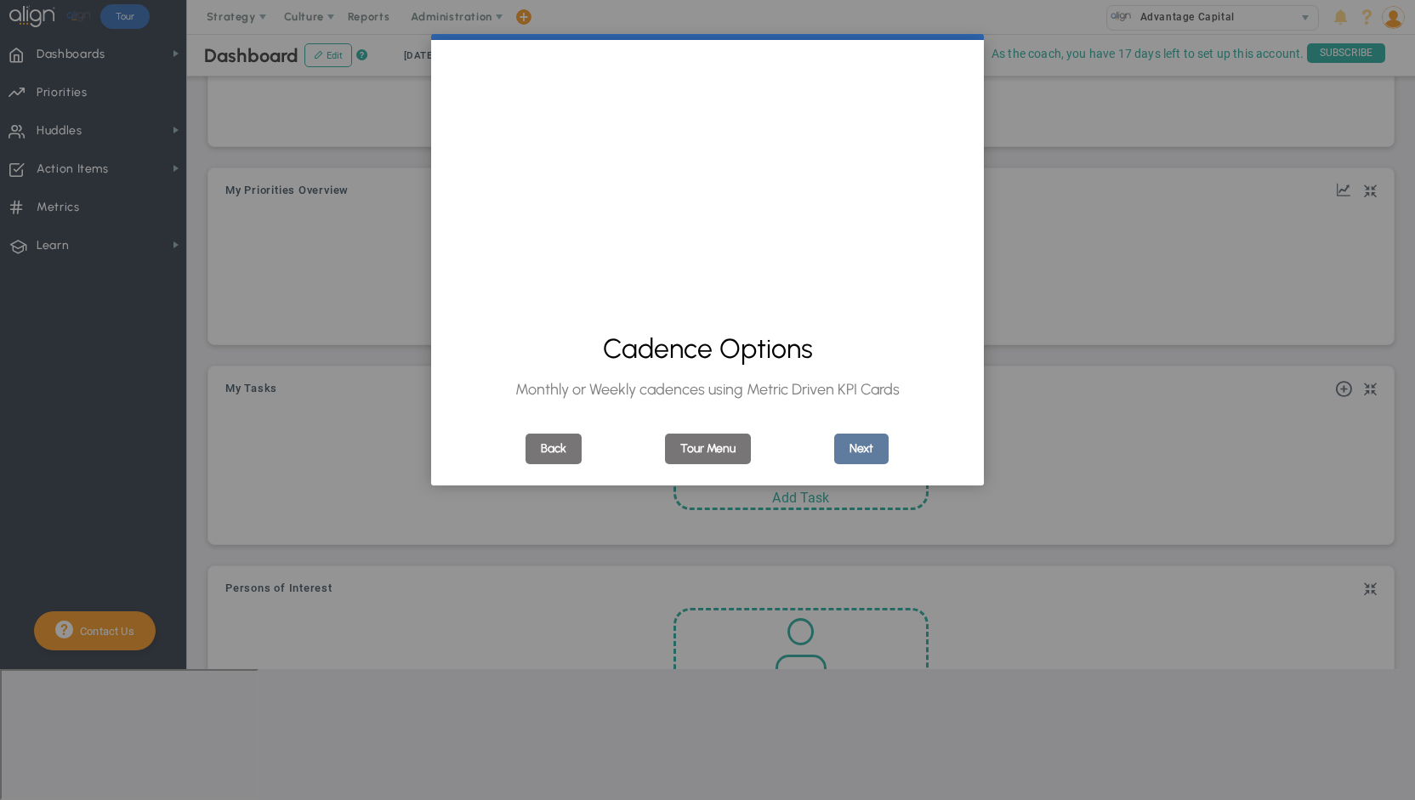
click at [866, 446] on link "Next" at bounding box center [861, 449] width 54 height 31
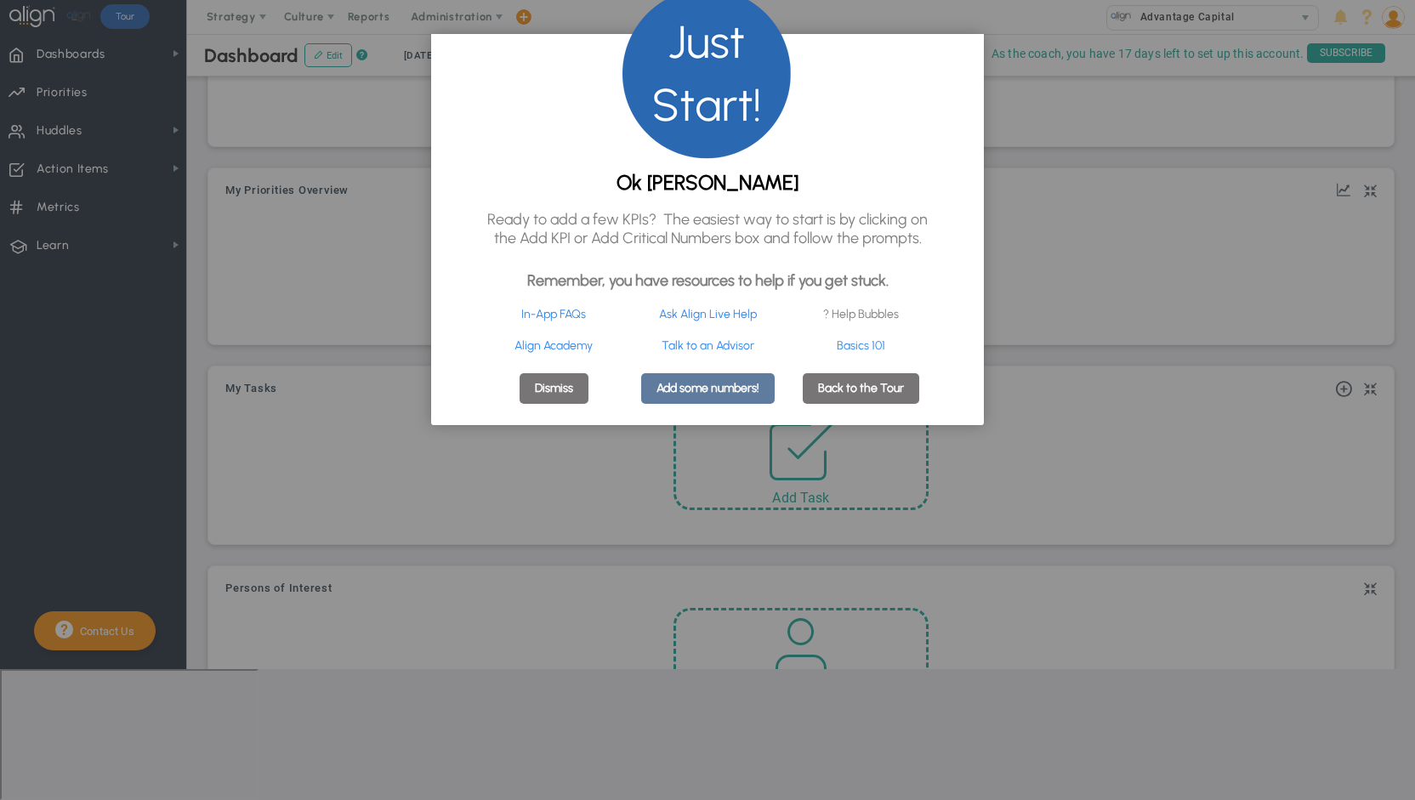
click at [711, 399] on link "Add some numbers!" at bounding box center [707, 388] width 133 height 31
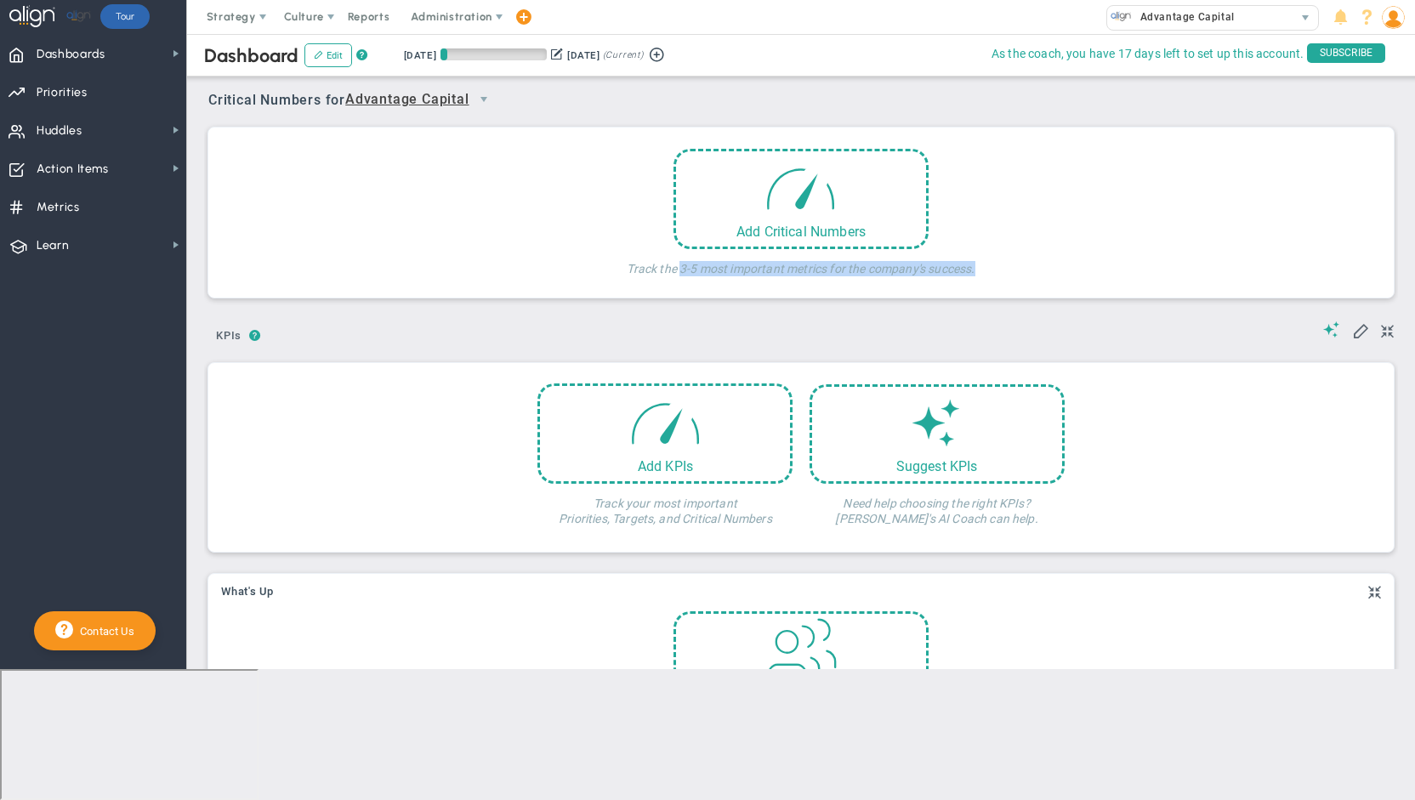
drag, startPoint x: 672, startPoint y: 268, endPoint x: 979, endPoint y: 271, distance: 307.8
click at [979, 271] on div "Add Critical Numbers Track the 3-5 most important metrics for the company's suc…" at bounding box center [801, 217] width 1160 height 136
copy h4 "3-5 most important metrics for the company's success."
click at [582, 224] on div "Add Critical Numbers Track the 3-5 most important metrics for the company's suc…" at bounding box center [801, 217] width 1160 height 136
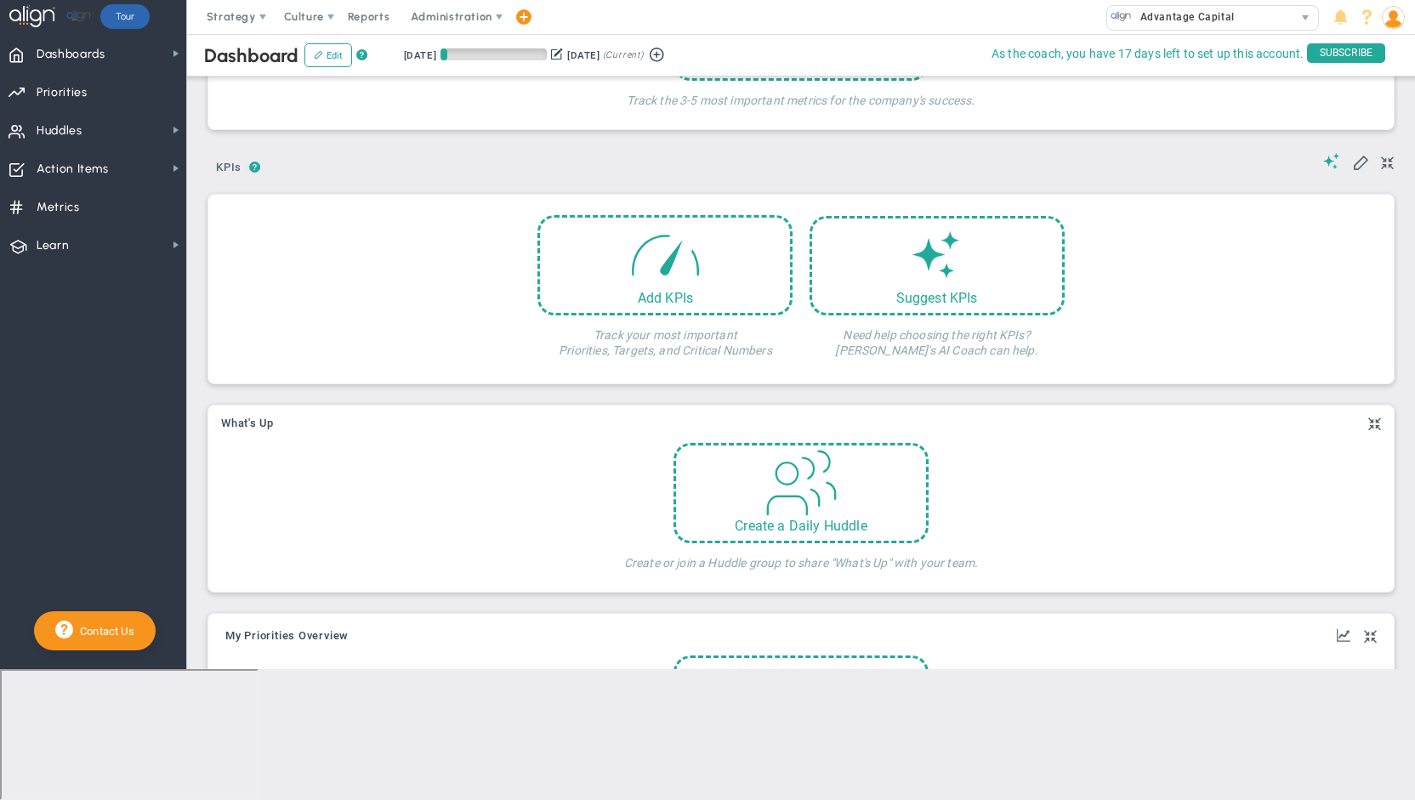
scroll to position [170, 0]
